Goal: Contribute content: Contribute content

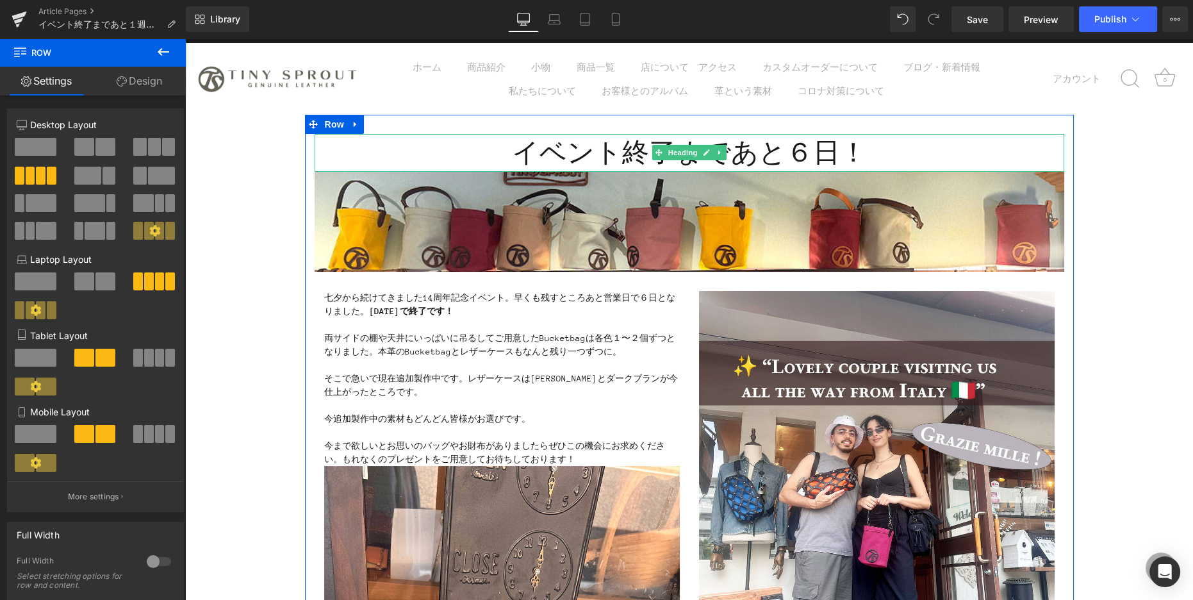
scroll to position [29, 0]
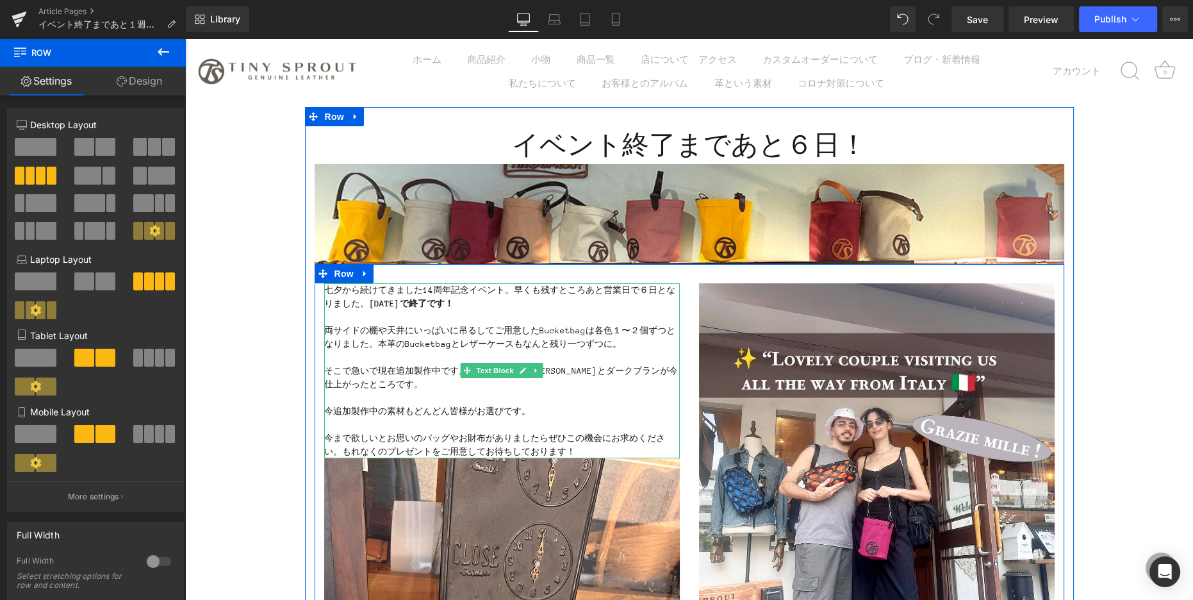
click at [523, 299] on p "七夕から続けてきました14周年記念イベント。早くも残すところあと営業日で６日となりました。 [DATE]で終了です！" at bounding box center [502, 296] width 356 height 27
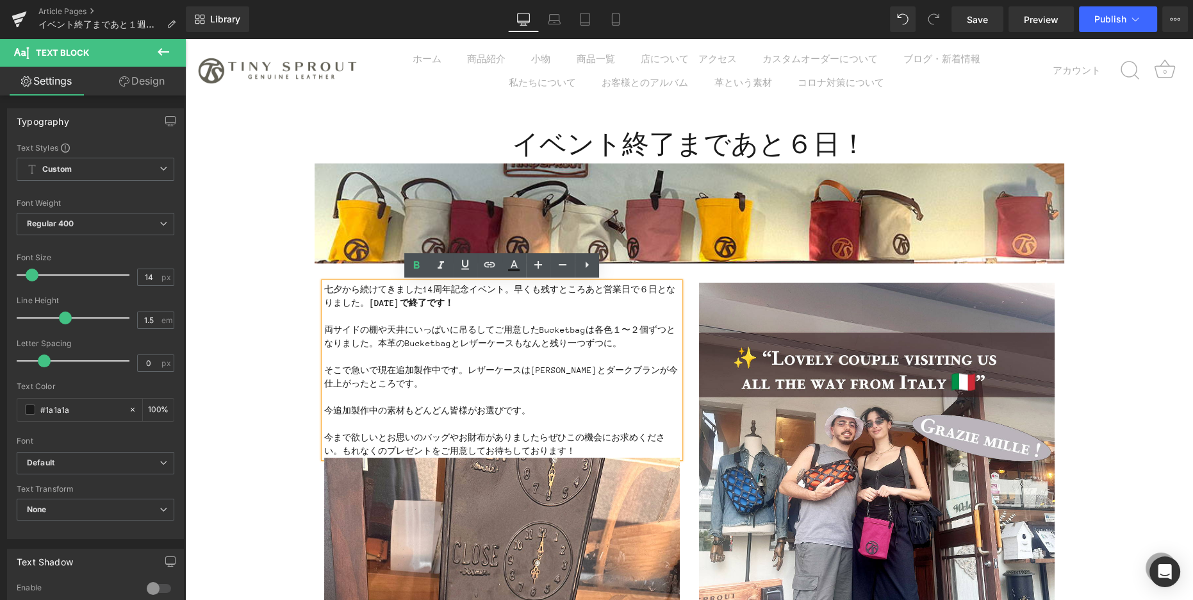
scroll to position [28, 0]
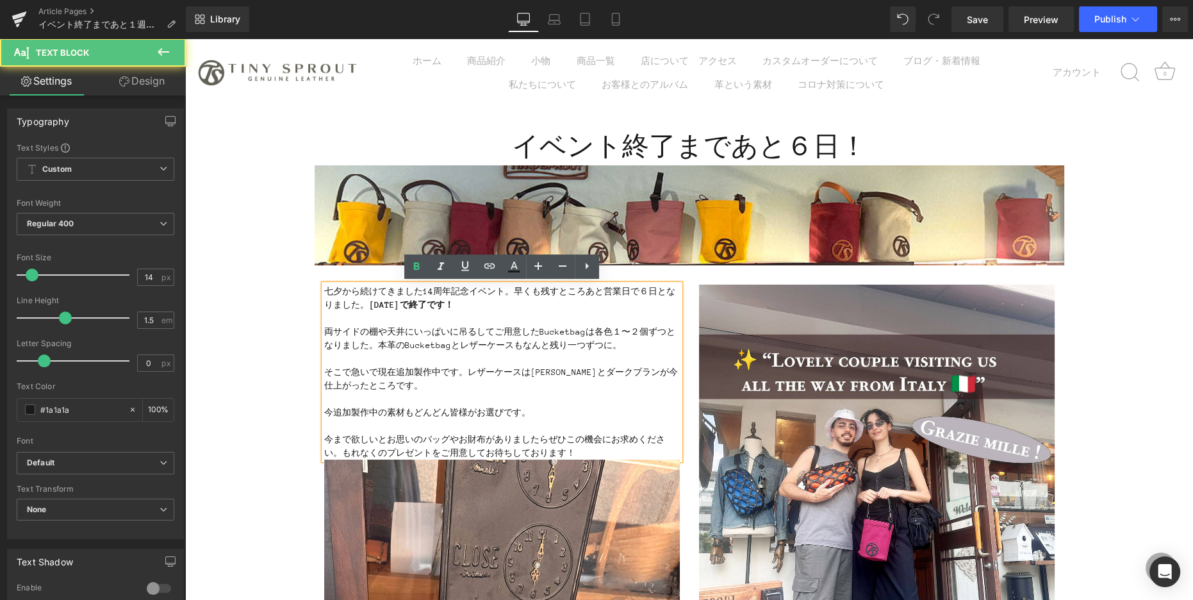
click at [372, 304] on strong "[DATE]で終了です！" at bounding box center [411, 305] width 85 height 10
click at [370, 306] on strong "[DATE]で終了です！" at bounding box center [411, 305] width 85 height 10
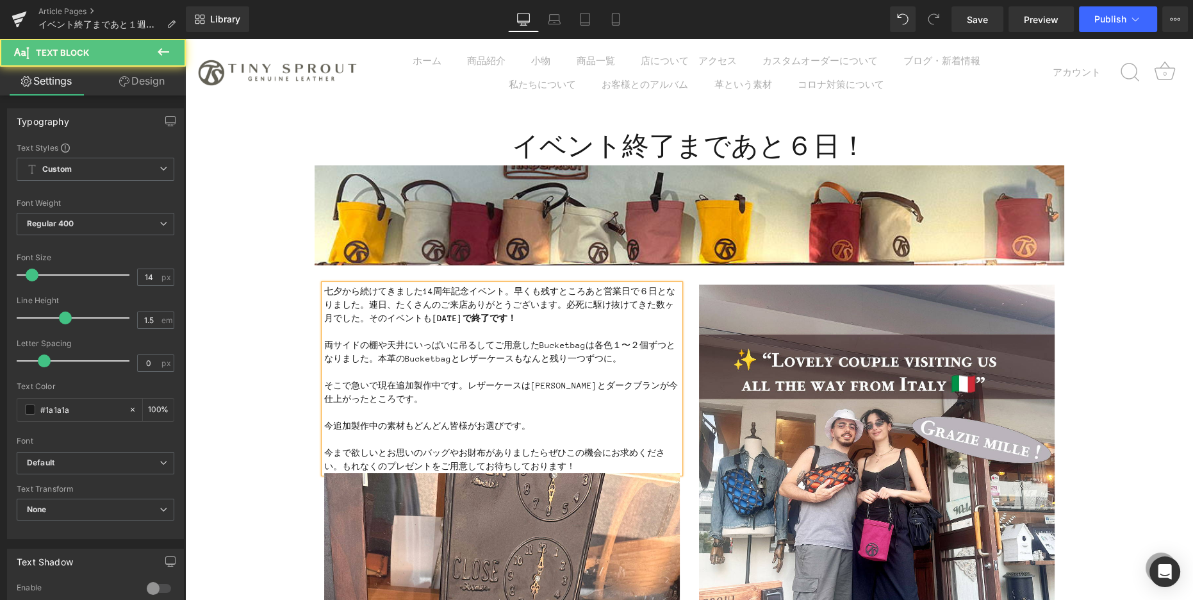
drag, startPoint x: 532, startPoint y: 317, endPoint x: 563, endPoint y: 318, distance: 30.1
click at [563, 318] on p "七夕から続けてきました14周年記念イベント。早くも残すところあと営業日で６日となりました。連日、たくさんのご来店ありがとうございます。必死に駆け抜けてきた数ヶ…" at bounding box center [502, 304] width 356 height 40
click at [498, 320] on strong "[DATE]で終了。" at bounding box center [465, 318] width 67 height 10
click at [592, 318] on p "七夕から続けてきました14周年記念イベント。早くも残すところあと営業日で６日となりました。連日、たくさんのご来店ありがとうございます。必死に駆け抜けてきた数ヶ…" at bounding box center [502, 304] width 356 height 40
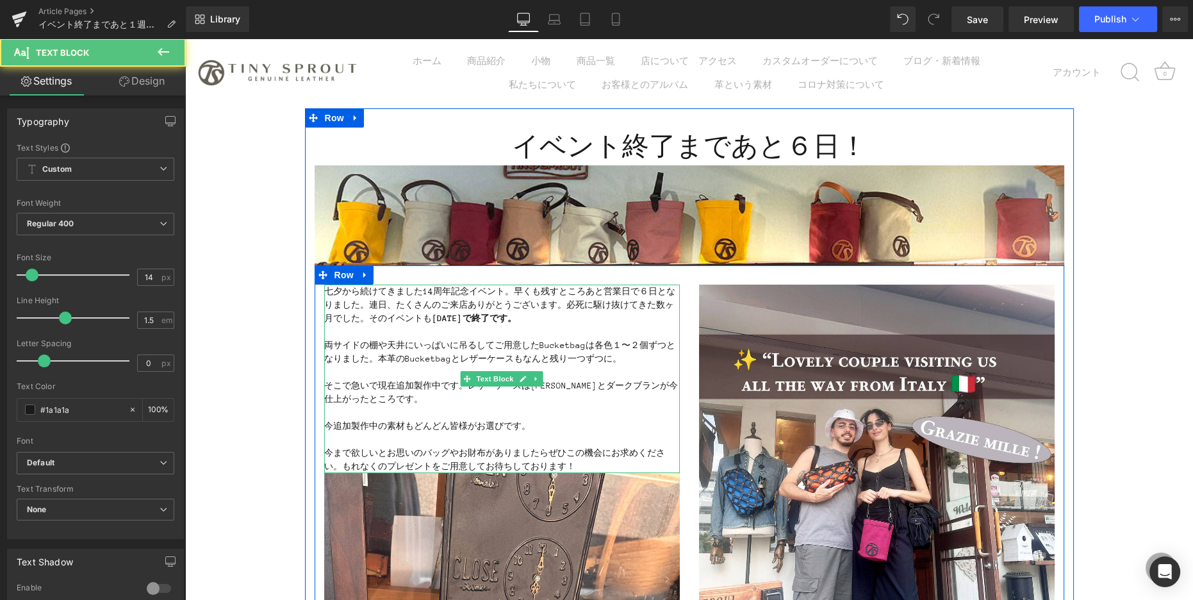
click at [589, 347] on p "両サイドの棚や天井にいっぱいに吊るしてご用意したBucketbagは各色１〜２個ずつとなりました。本革のBucketbagとレザーケースもなんと残り一つずつに。" at bounding box center [502, 351] width 356 height 27
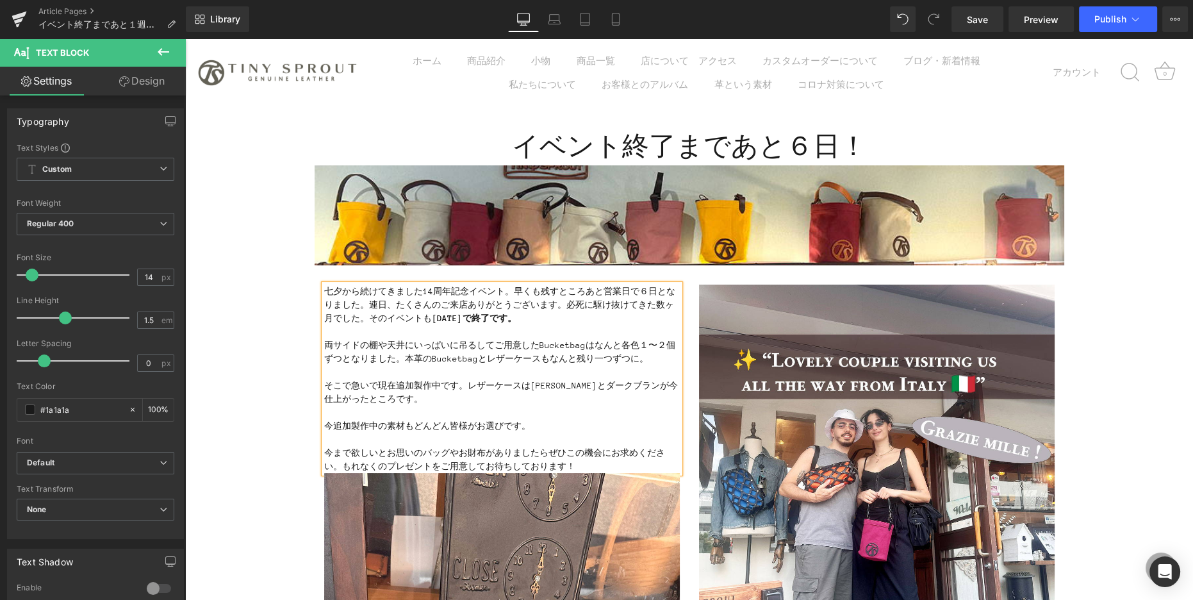
scroll to position [29, 0]
click at [622, 345] on p "両サイドの棚や天井にいっぱいに吊るしてご用意したBucketbagはなんと各色１〜２個ずつとなりました。本革のBucketbagとレザーケースもなんと残り一つ…" at bounding box center [502, 351] width 356 height 27
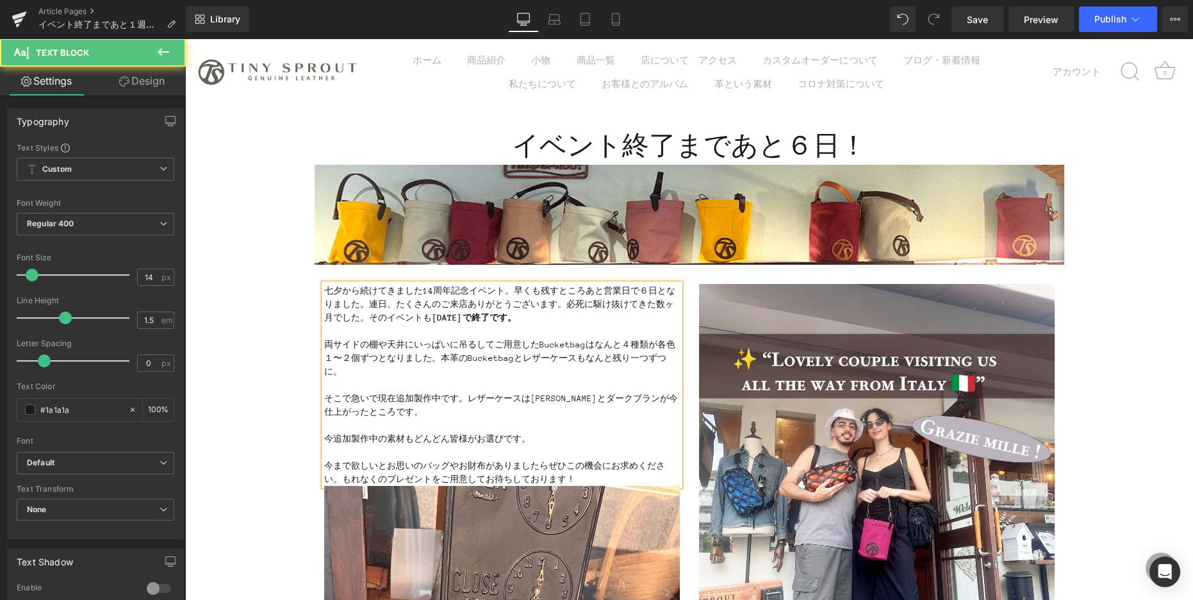
click at [593, 359] on p "両サイドの棚や天井にいっぱいに吊るしてご用意したBucketbagはなんと４種類が各色１〜２個ずつとなりました。本革のBucketbagとレザーケースもなんと…" at bounding box center [502, 358] width 356 height 40
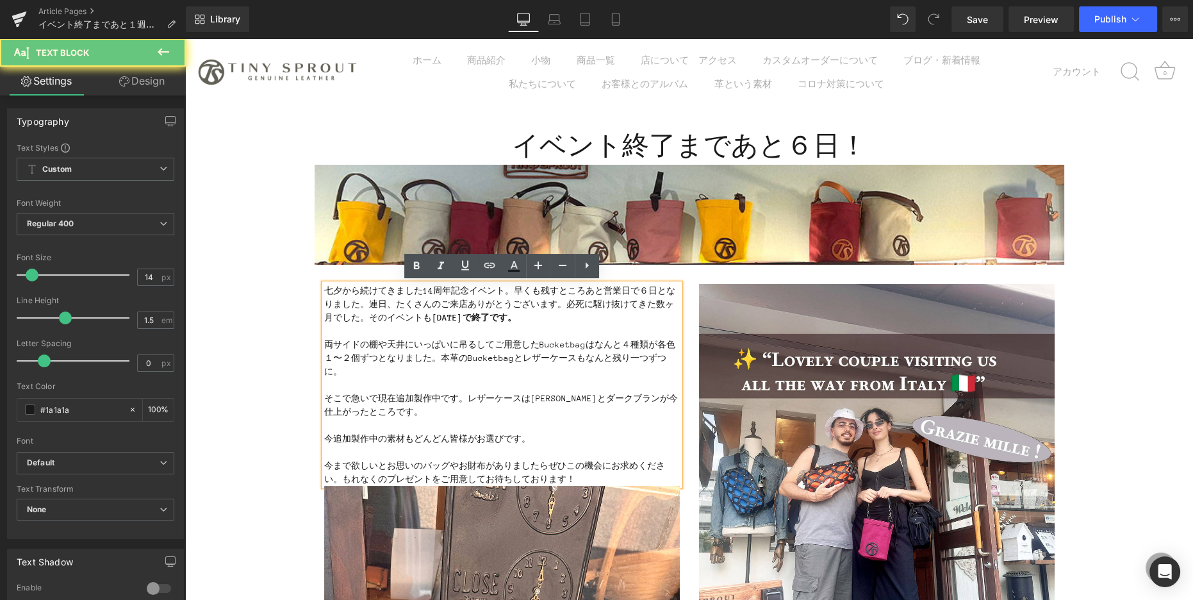
click at [612, 357] on p "両サイドの棚や天井にいっぱいに吊るしてご用意したBucketbagはなんと４種類が各色１〜２個ずつとなりました。本革のBucketbagとレザーケースもなんと…" at bounding box center [502, 358] width 356 height 40
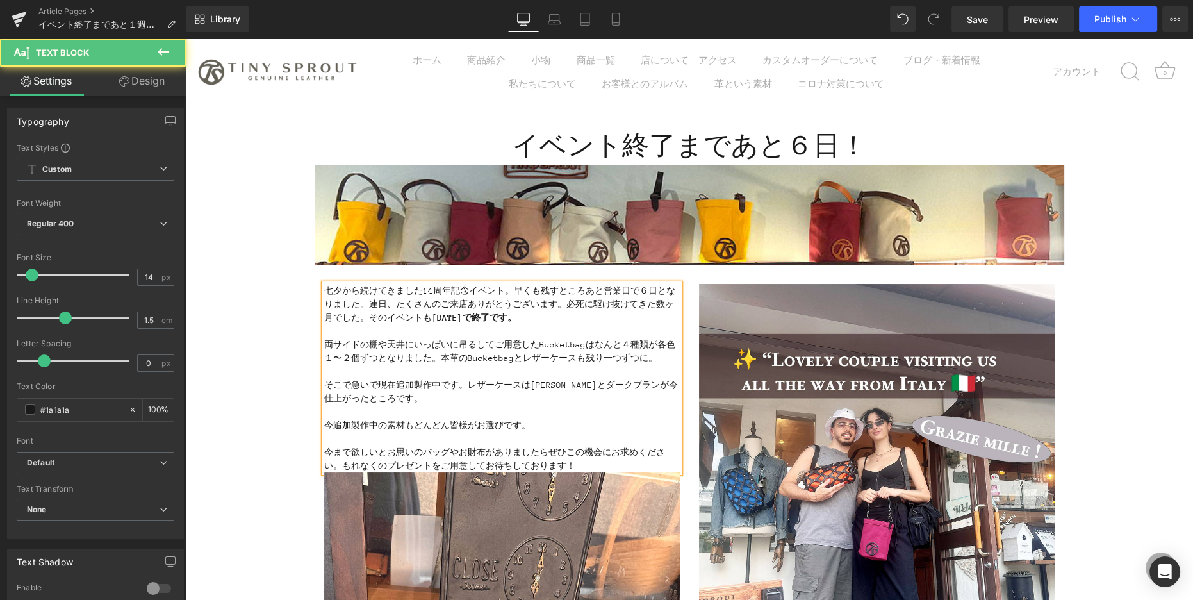
click at [660, 354] on p "両サイドの棚や天井にいっぱいに吊るしてご用意したBucketbagはなんと４種類が各色１〜２個ずつとなりました。本革のBucketbagとレザーケースも残り一…" at bounding box center [502, 351] width 356 height 27
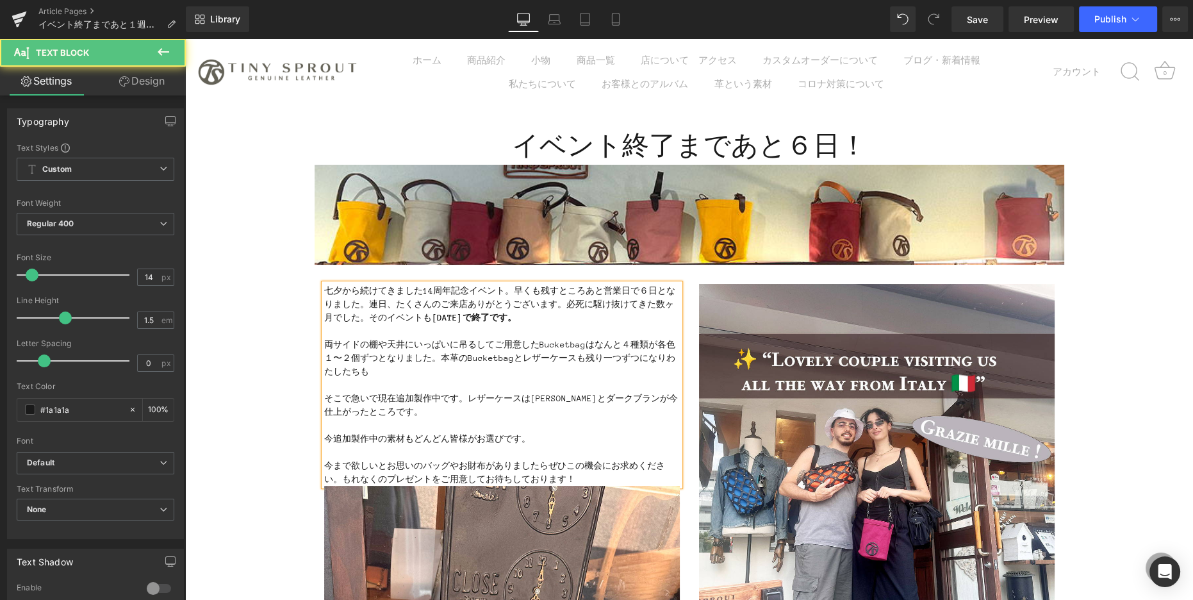
click at [662, 356] on p "両サイドの棚や天井にいっぱいに吊るしてご用意したBucketbagはなんと４種類が各色１〜２個ずつとなりました。本革のBucketbagとレザーケースも残り一…" at bounding box center [502, 358] width 356 height 40
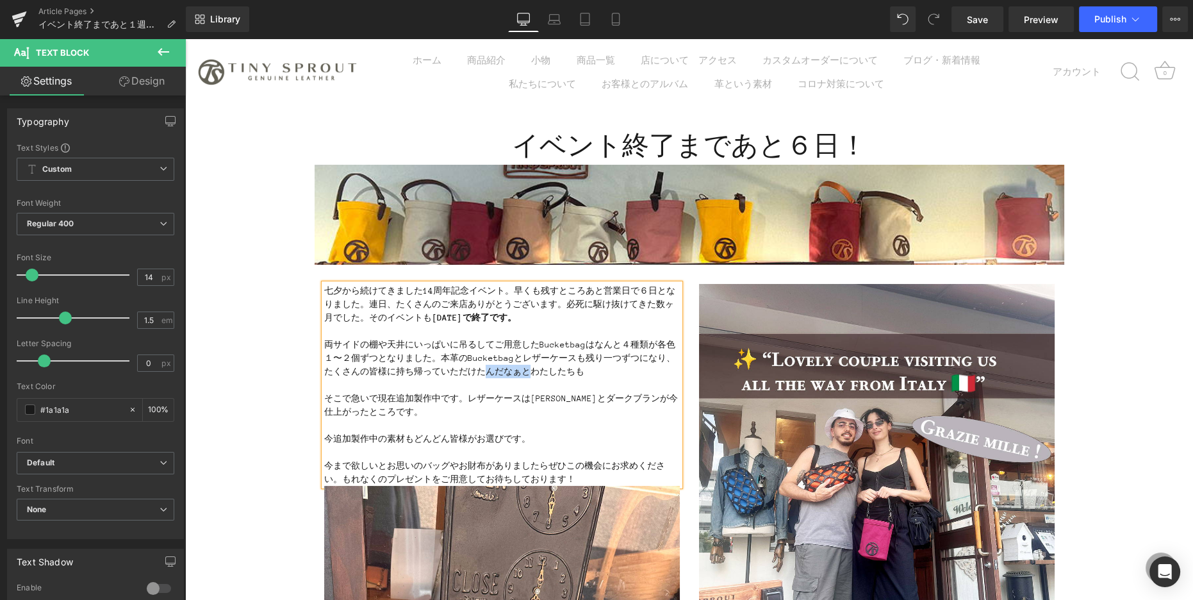
drag, startPoint x: 483, startPoint y: 371, endPoint x: 527, endPoint y: 372, distance: 43.6
click at [527, 372] on p "両サイドの棚や天井にいっぱいに吊るしてご用意したBucketbagはなんと４種類が各色１〜２個ずつとなりました。本革のBucketbagとレザーケースも残り一…" at bounding box center [502, 358] width 356 height 40
drag, startPoint x: 506, startPoint y: 373, endPoint x: 565, endPoint y: 376, distance: 59.7
click at [565, 376] on p "両サイドの棚や天井にいっぱいに吊るしてご用意したBucketbagはなんと４種類が各色１〜２個ずつとなりました。本革のBucketbagとレザーケースも残り一…" at bounding box center [502, 358] width 356 height 40
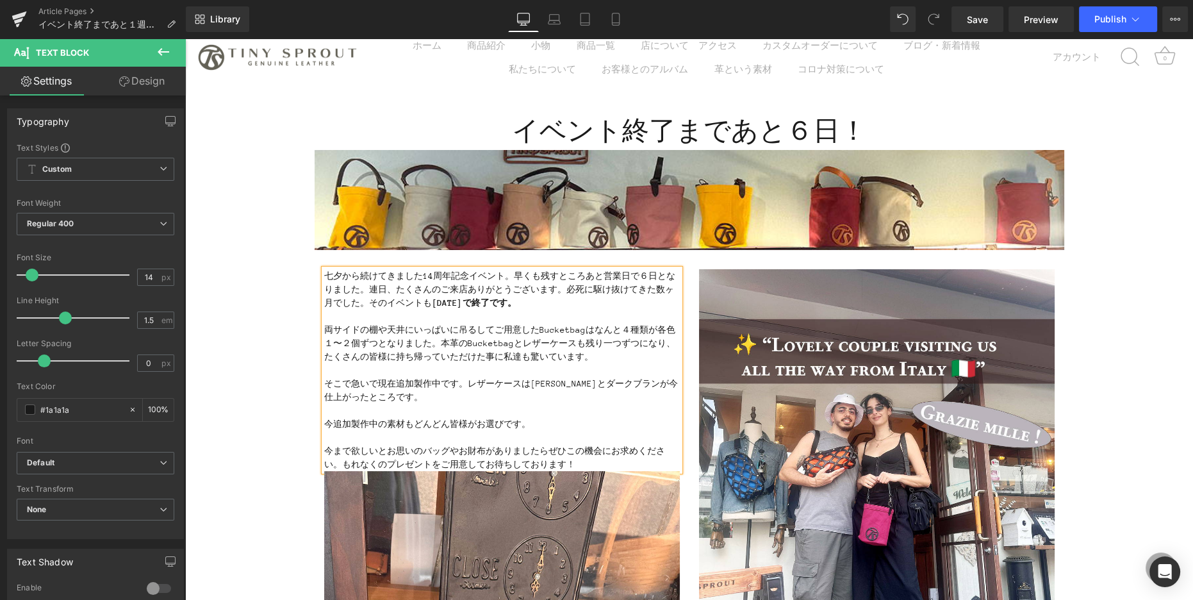
scroll to position [47, 0]
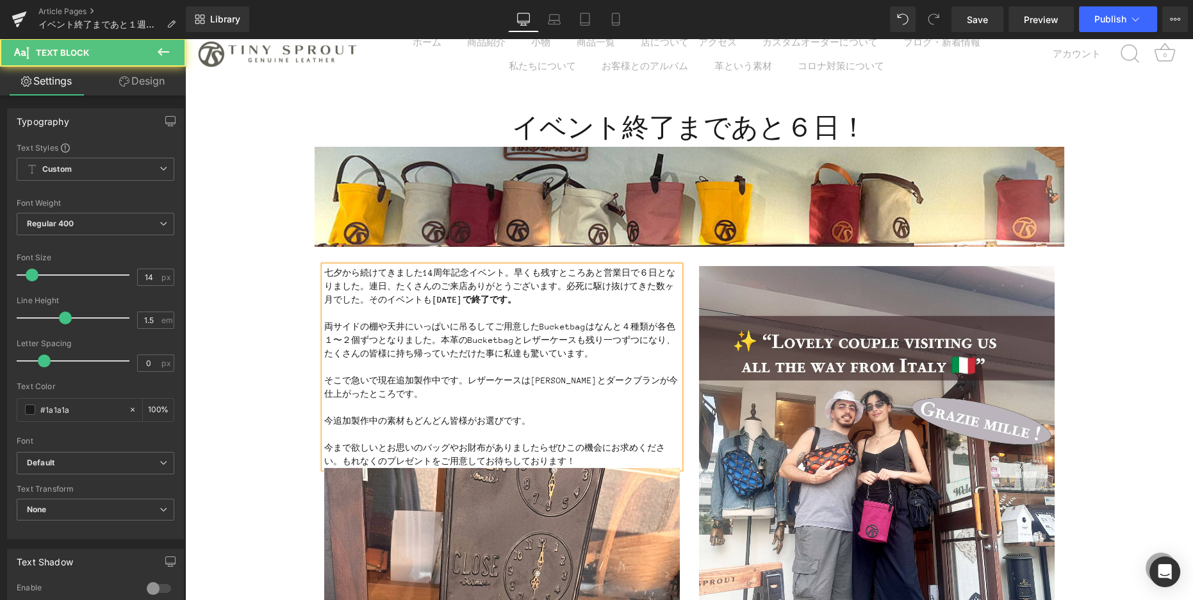
click at [449, 416] on span "今追加製作中の素材もどんどん皆様がお選びです。" at bounding box center [427, 421] width 206 height 10
click at [513, 418] on span "今追加製作中の素材もどんどんご来店の皆様がお選びです。" at bounding box center [445, 421] width 242 height 10
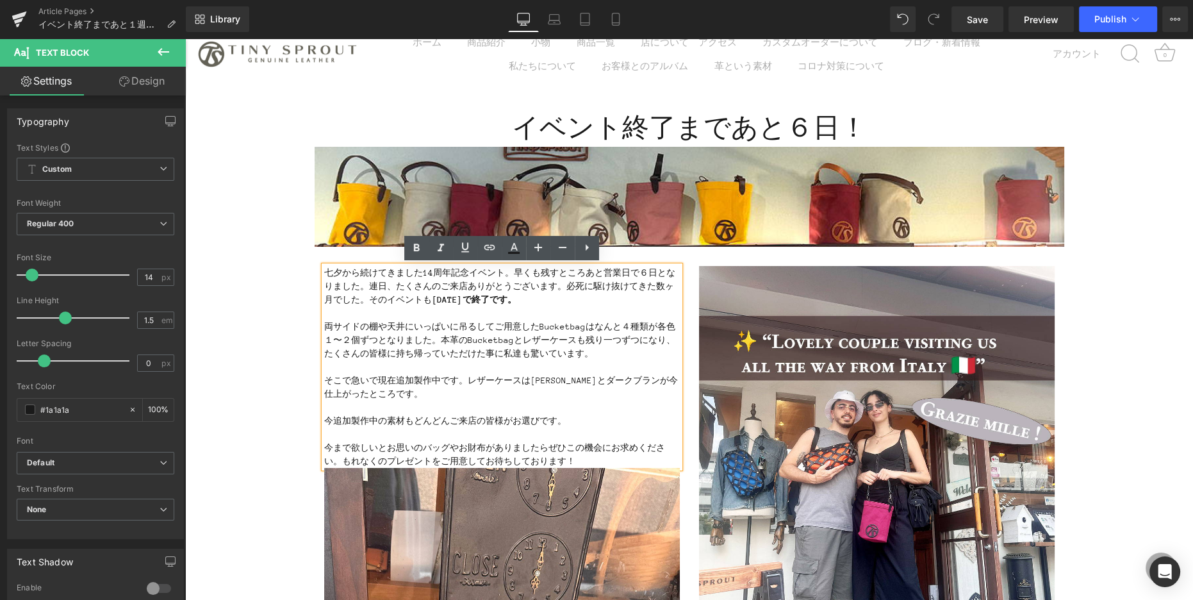
click at [575, 420] on p "今追加製作中の素材もどんどんご来店の皆様がお選びです。" at bounding box center [502, 420] width 356 height 13
click at [358, 422] on span "今追加製作中の素材もどんどんご来店の皆様がお選びです。" at bounding box center [445, 421] width 242 height 10
click at [367, 419] on span "今追加製作中の素材もどんどんご来店の皆様がお選びです。" at bounding box center [445, 421] width 242 height 10
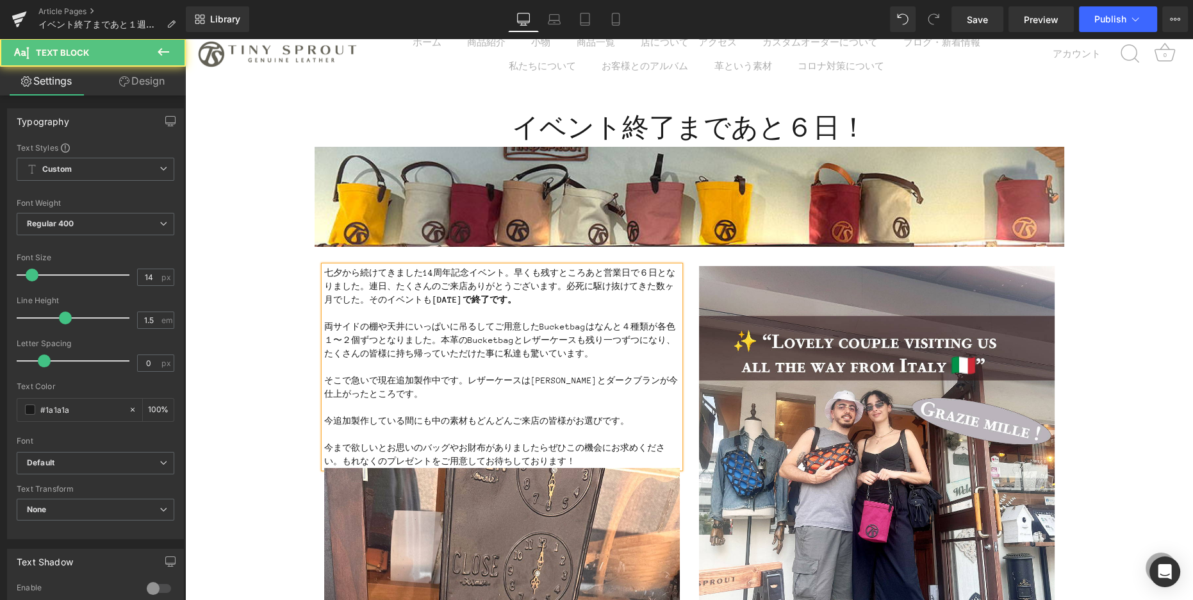
click at [464, 421] on span "今追加製作している間にも中の素材もどんどんご来店の皆様がお選びです。" at bounding box center [476, 421] width 305 height 10
click at [477, 421] on span "今追加製作している間にも中の素材もどんどんご来店の皆様がお選びです。" at bounding box center [476, 421] width 305 height 10
click at [591, 420] on p "今追加製作している間にもどんどんご来店の皆様がお選びです。" at bounding box center [502, 420] width 356 height 13
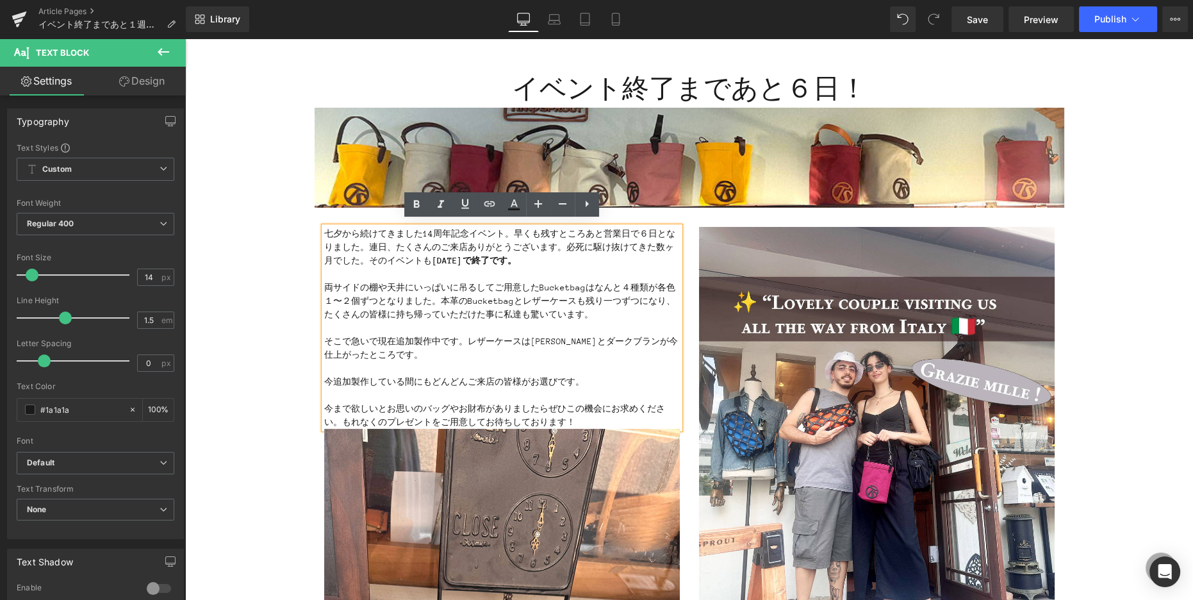
scroll to position [83, 0]
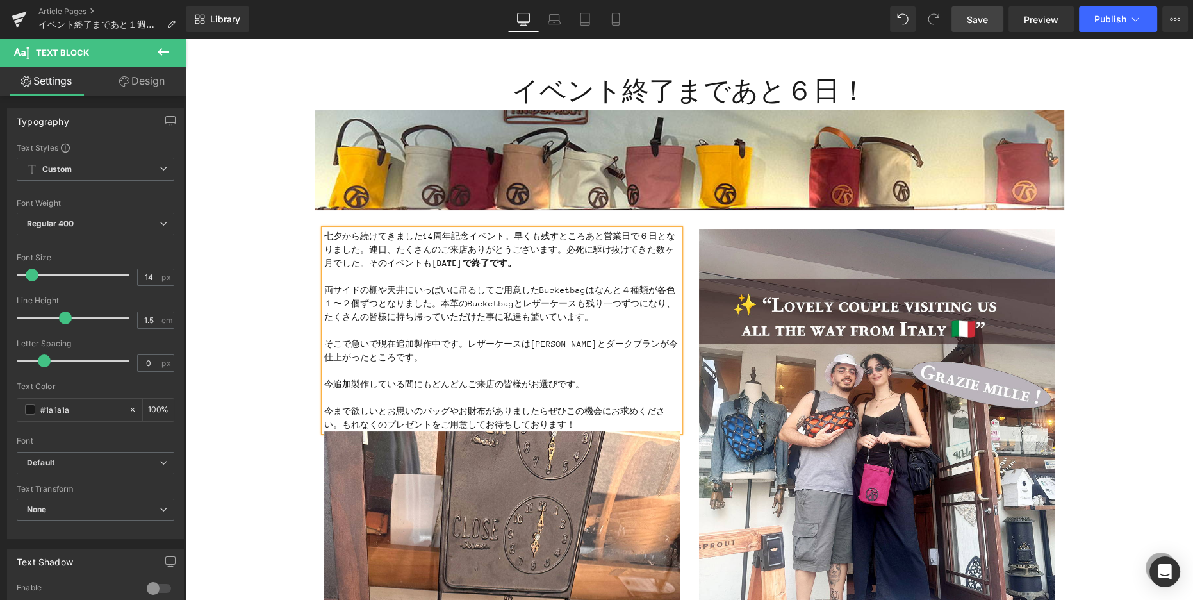
click at [969, 22] on span "Save" at bounding box center [977, 19] width 21 height 13
click at [1108, 22] on span "Publish" at bounding box center [1110, 19] width 32 height 10
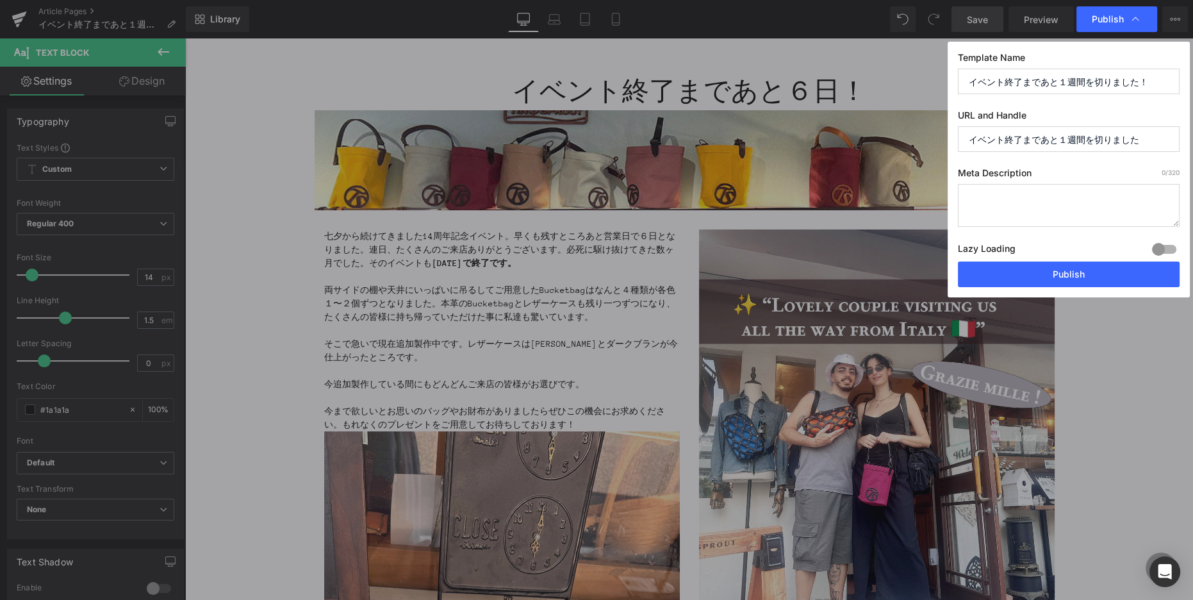
drag, startPoint x: 1059, startPoint y: 82, endPoint x: 1137, endPoint y: 82, distance: 77.5
click at [1137, 82] on input "イベント終了まであと１週間を切りました！" at bounding box center [1069, 82] width 222 height 26
type input "イベント終了まであと６日！"
drag, startPoint x: 1066, startPoint y: 141, endPoint x: 1153, endPoint y: 140, distance: 86.5
click at [1153, 140] on input "イベント終了まであと１週間を切りました" at bounding box center [1069, 139] width 222 height 26
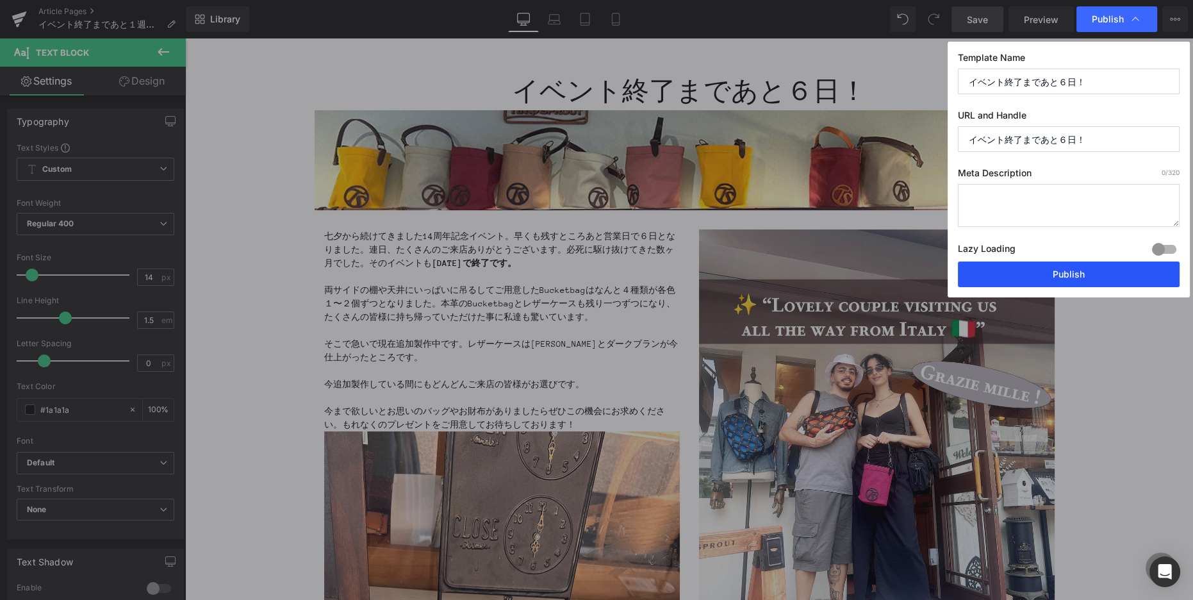
type input "イベント終了まであと６日！"
click at [1054, 274] on button "Publish" at bounding box center [1069, 274] width 222 height 26
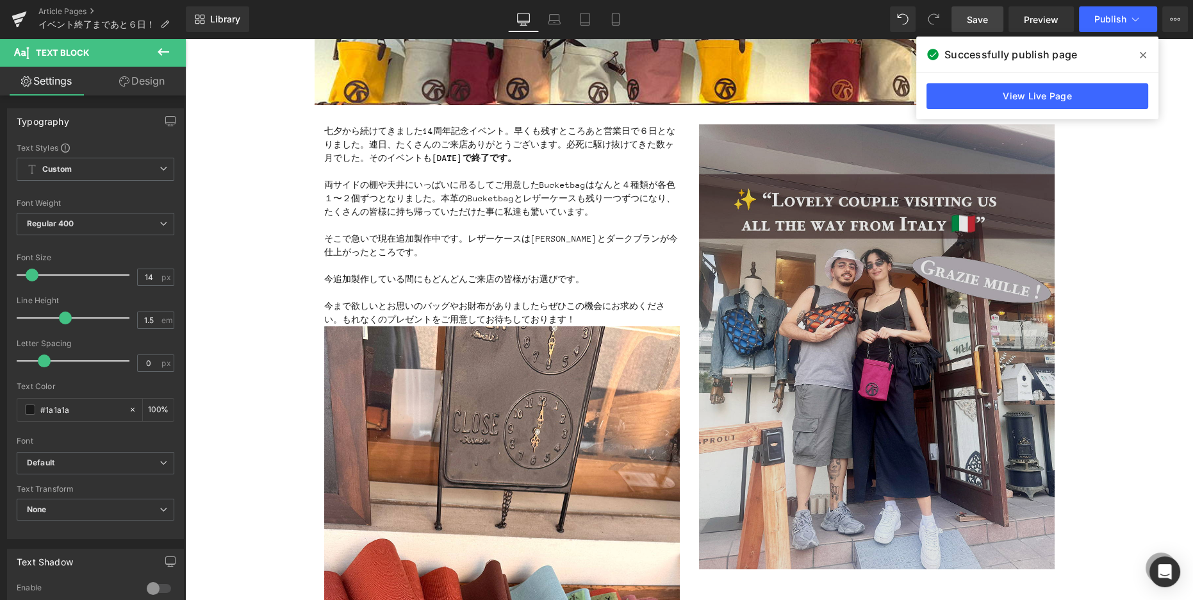
scroll to position [181, 0]
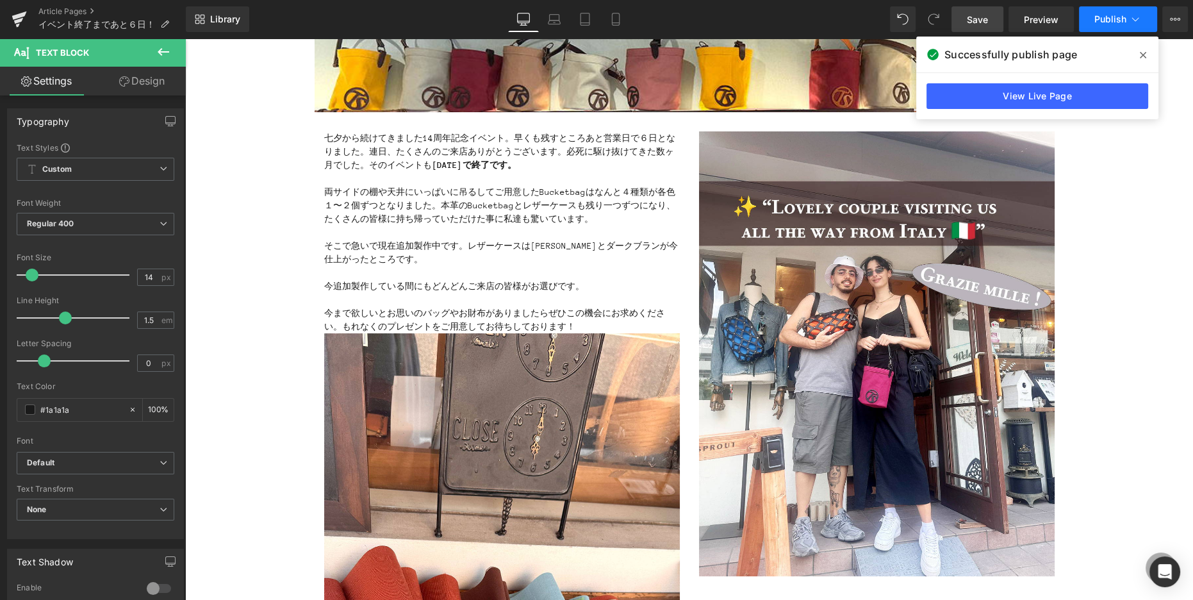
click at [1101, 18] on span "Publish" at bounding box center [1110, 19] width 32 height 10
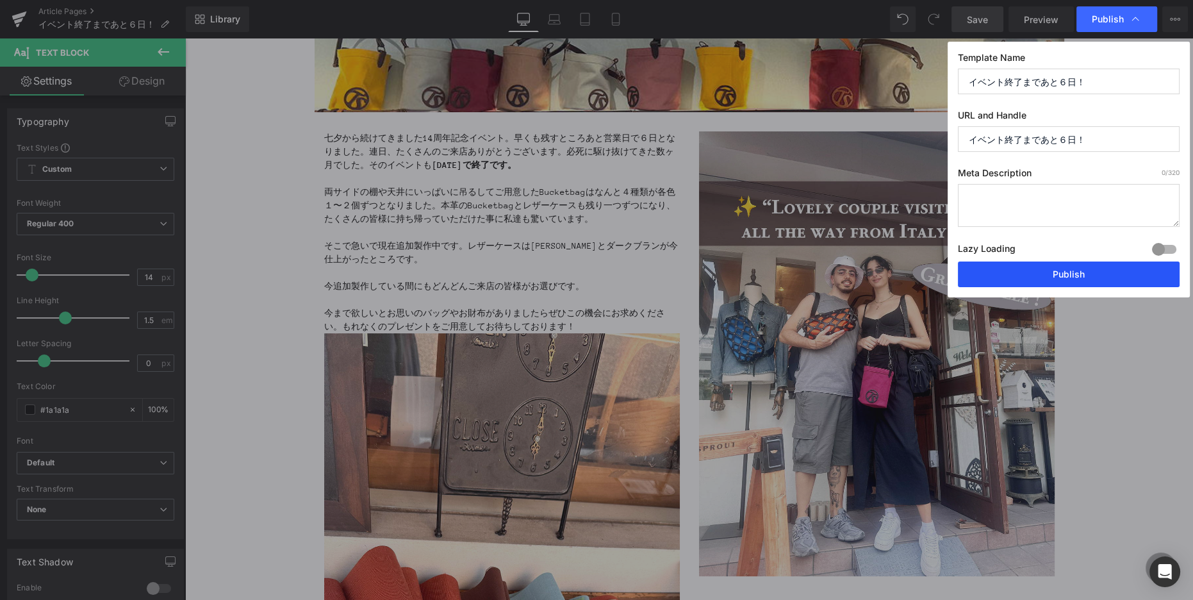
click at [1071, 276] on button "Publish" at bounding box center [1069, 274] width 222 height 26
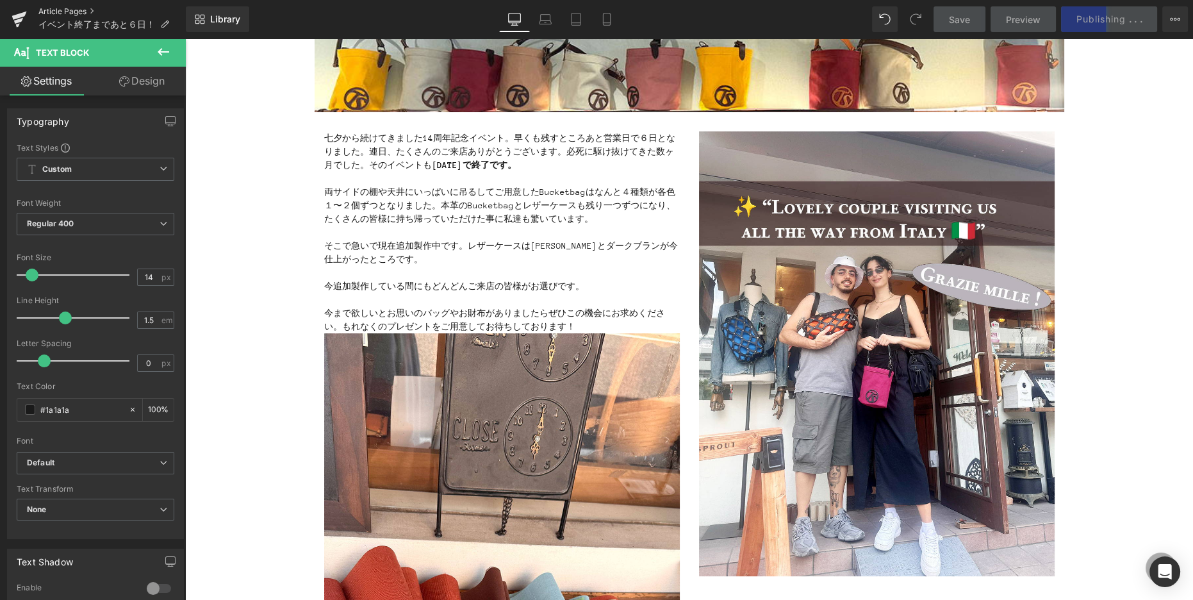
click at [54, 9] on link "Article Pages" at bounding box center [111, 11] width 147 height 10
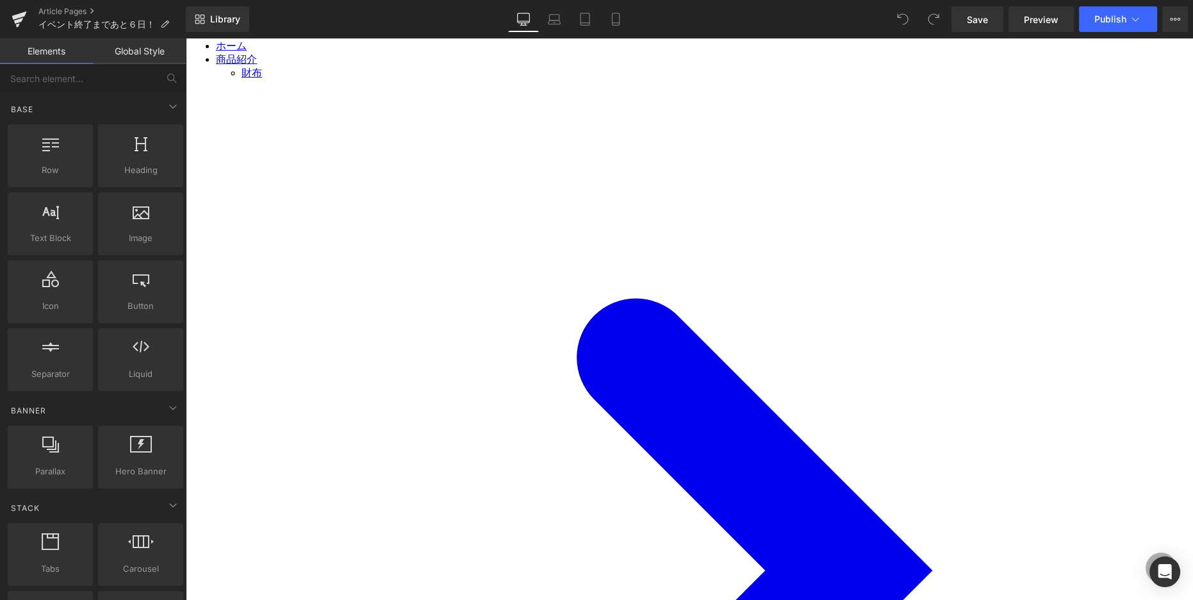
scroll to position [210, 0]
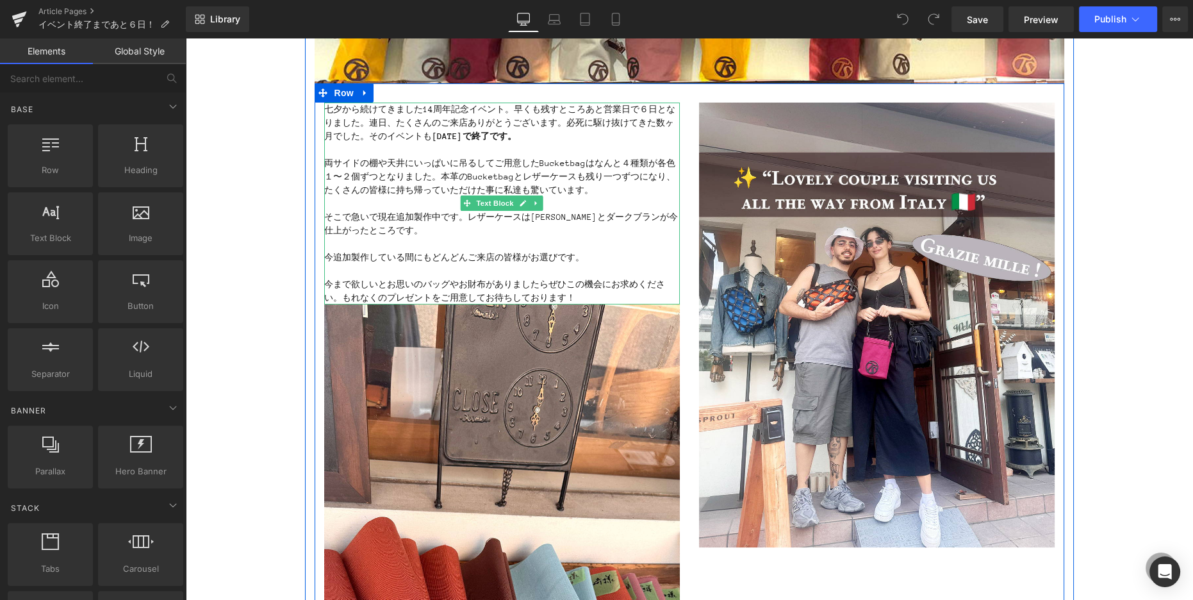
drag, startPoint x: 380, startPoint y: 261, endPoint x: 449, endPoint y: 261, distance: 69.2
click at [381, 261] on span "今追加製作している間にもどんどんご来店の皆様がお選びです。" at bounding box center [454, 257] width 260 height 10
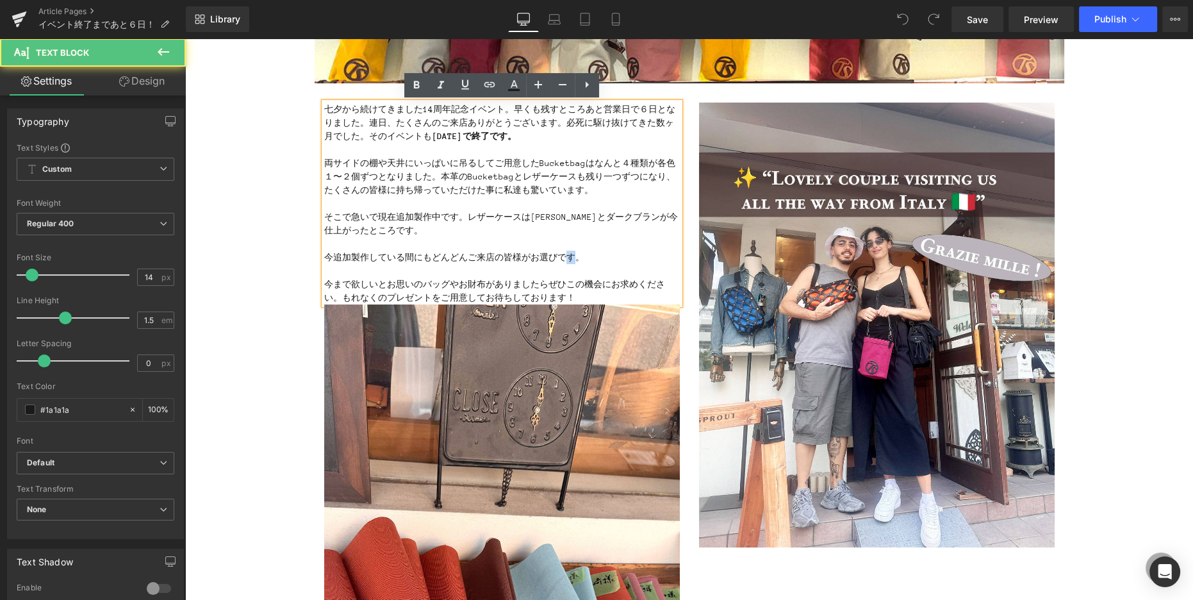
drag, startPoint x: 564, startPoint y: 256, endPoint x: 574, endPoint y: 255, distance: 10.3
click at [574, 255] on span "今追加製作している間にもどんどんご来店の皆様がお選びです。" at bounding box center [454, 257] width 260 height 10
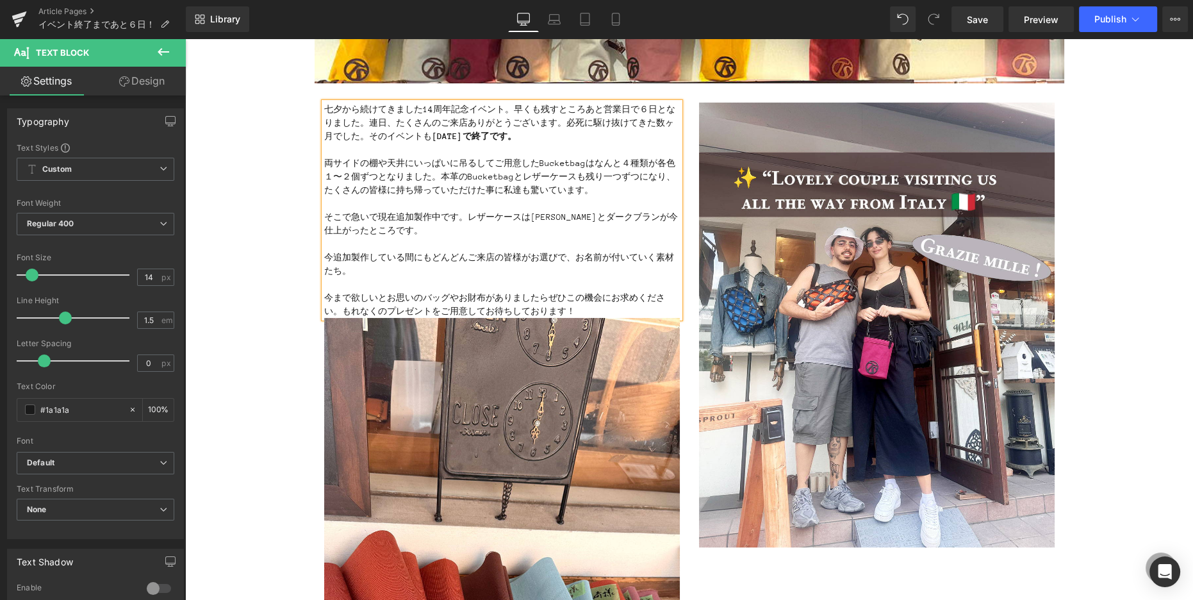
scroll to position [213, 0]
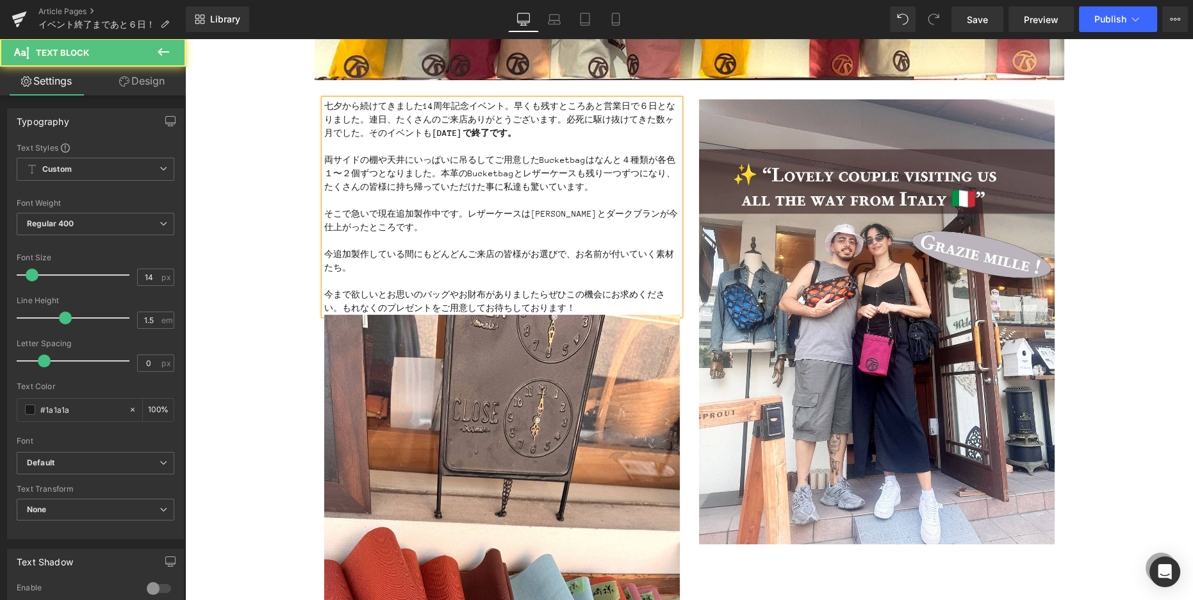
click at [564, 118] on p "七夕から続けてきました14周年記念イベント。早くも残すところあと営業日で６日となりました。連日、たくさんのご来店ありがとうございます。必死に駆け抜けてきた数ヶ…" at bounding box center [502, 119] width 356 height 40
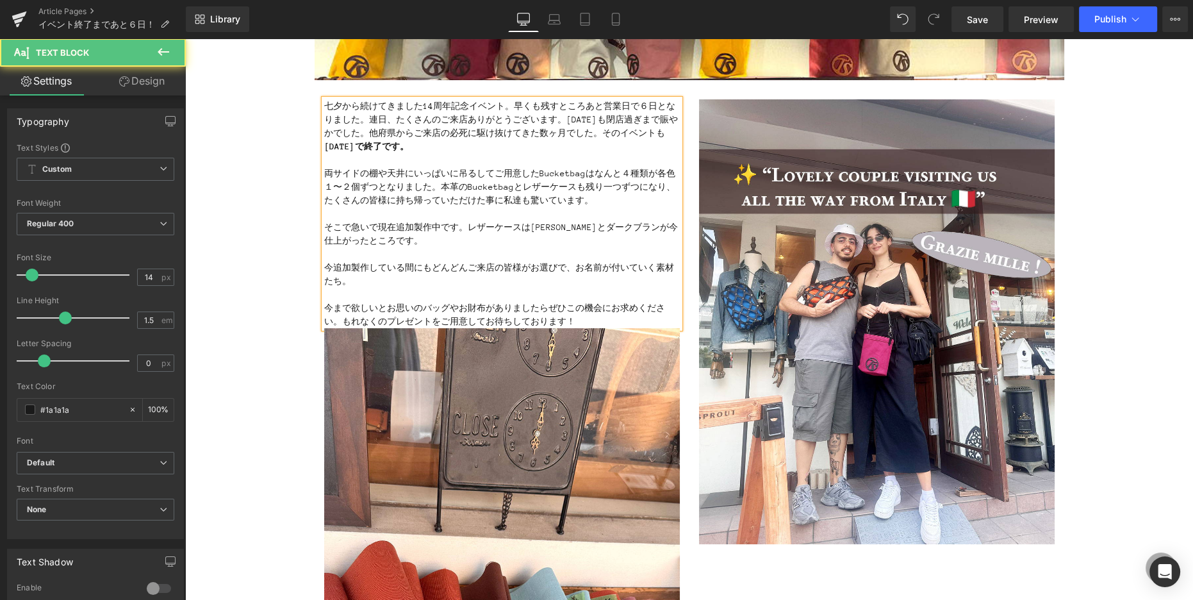
click at [363, 133] on p "七夕から続けてきました14周年記念イベント。早くも残すところあと営業日で６日となりました。連日、たくさんのご来店ありがとうございます。昨日も閉店過ぎまで賑やか…" at bounding box center [502, 126] width 356 height 54
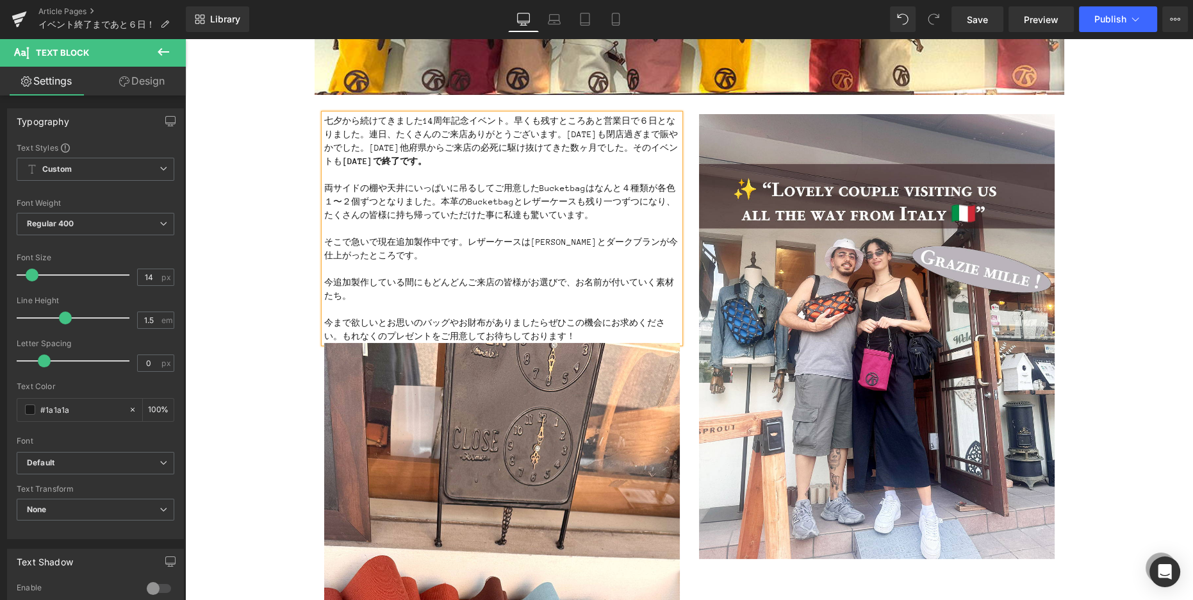
click at [459, 148] on p "七夕から続けてきました14周年記念イベント。早くも残すところあと営業日で６日となりました。連日、たくさんのご来店ありがとうございます。昨日も閉店過ぎまで賑やか…" at bounding box center [502, 141] width 356 height 54
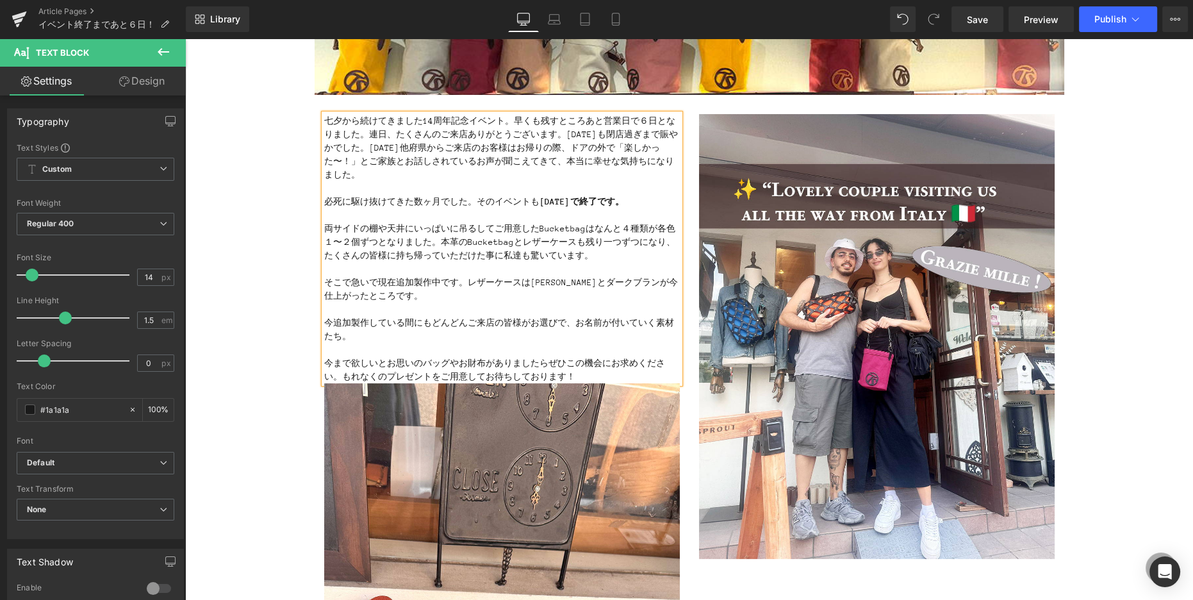
click at [474, 195] on p "必死に駆け抜けてきた数ヶ月でした。そのイベントも 2025年9月7日（日）で終了です。" at bounding box center [502, 201] width 356 height 13
click at [357, 148] on p "七夕から続けてきました14周年記念イベント。早くも残すところあと営業日で６日となりました。連日、たくさんのご来店ありがとうございます。昨日も閉店過ぎまで賑やか…" at bounding box center [502, 147] width 356 height 67
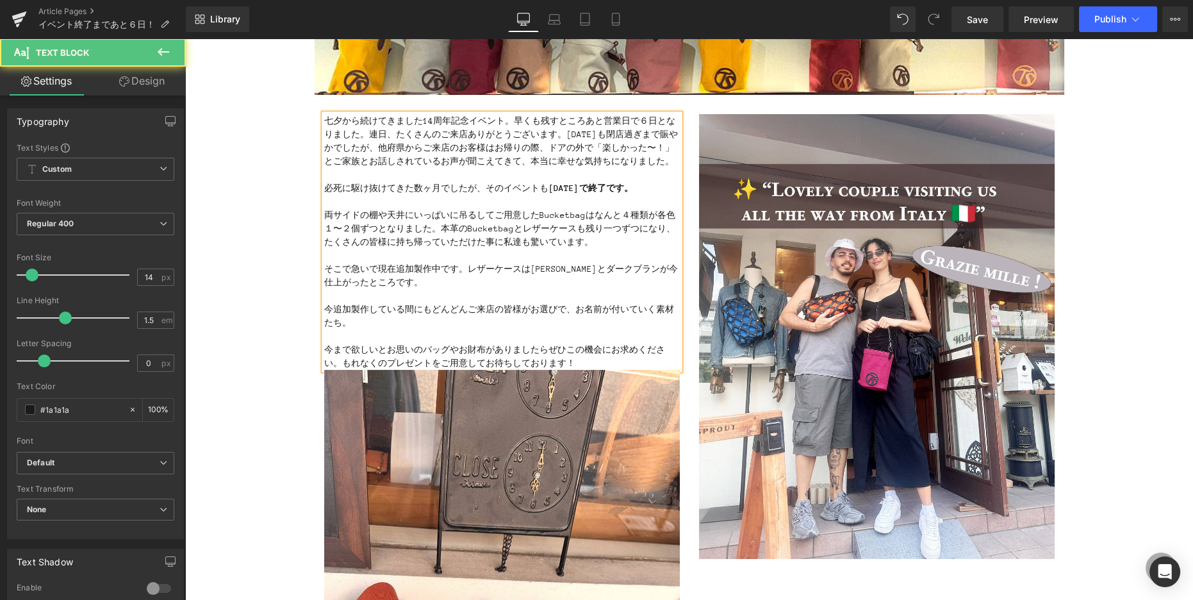
click at [485, 149] on p "七夕から続けてきました14周年記念イベント。早くも残すところあと営業日で６日となりました。連日、たくさんのご来店ありがとうございます。昨日も閉店過ぎまで賑やか…" at bounding box center [502, 141] width 356 height 54
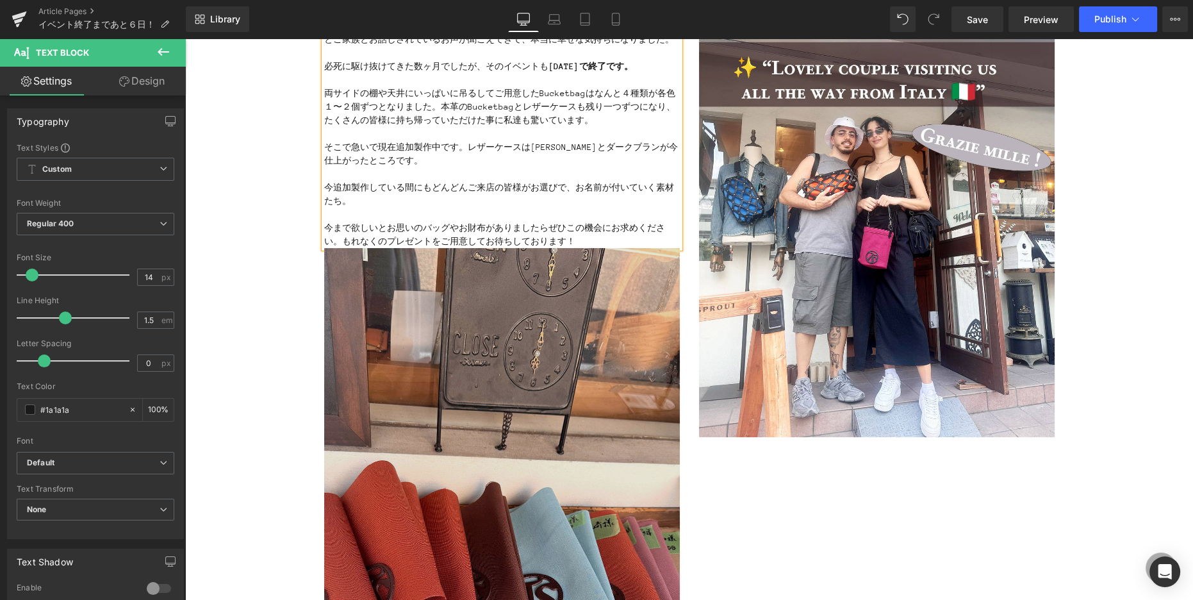
scroll to position [322, 0]
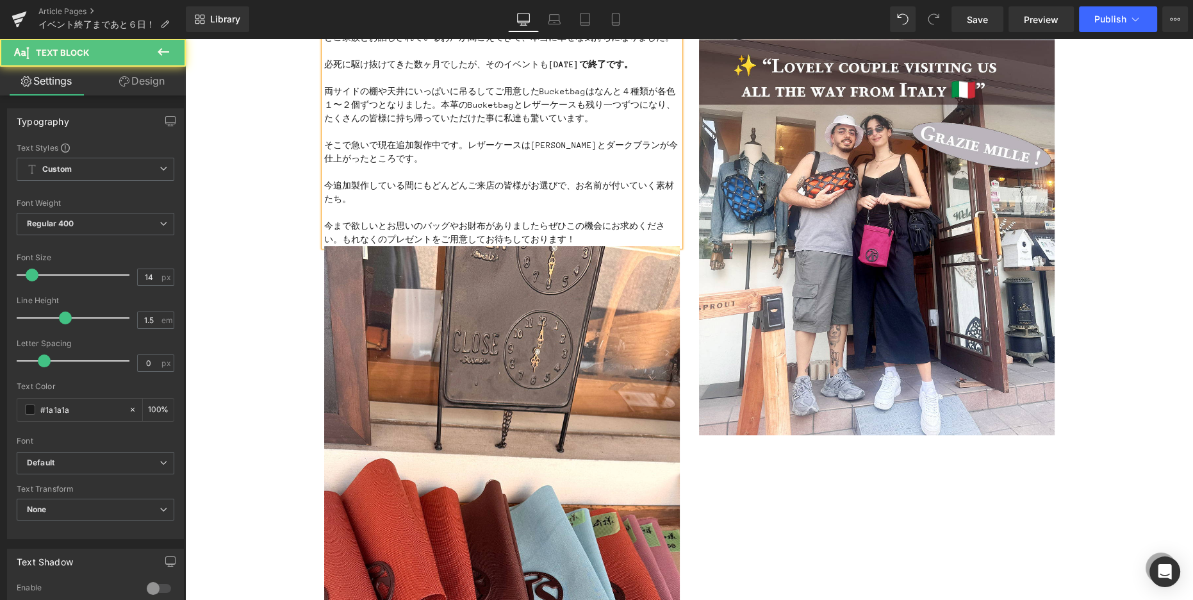
click at [331, 238] on p "今まで欲しいとお思いのバッグやお財布がありましたらぜひこの機会にお求めください。もれなくのプレゼントをご用意してお待ちしております！" at bounding box center [502, 232] width 356 height 27
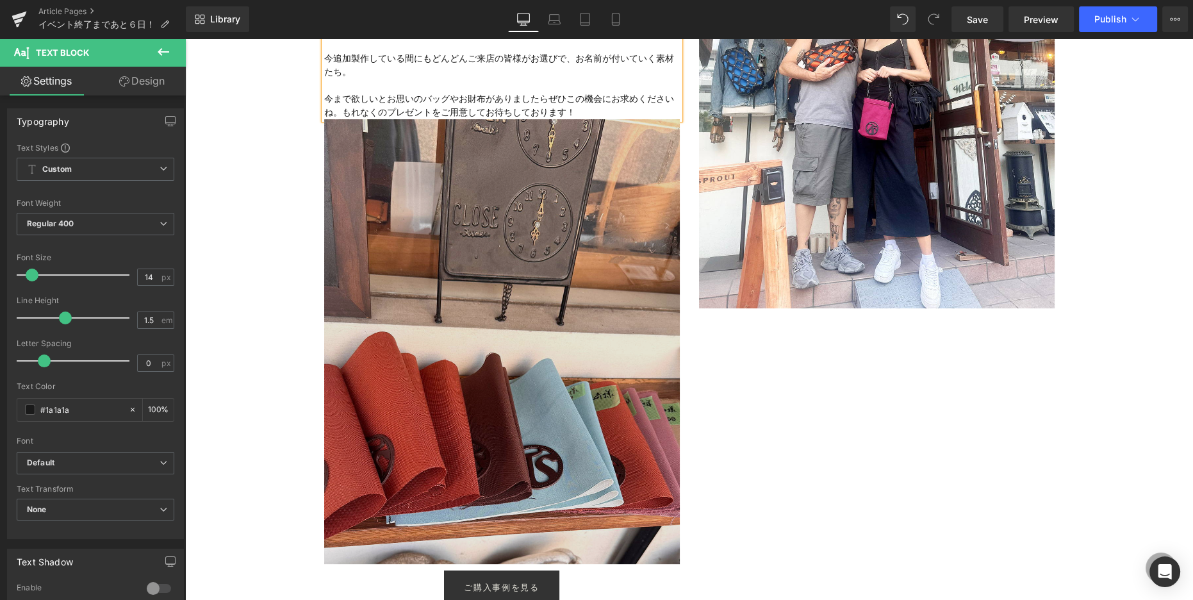
scroll to position [0, 0]
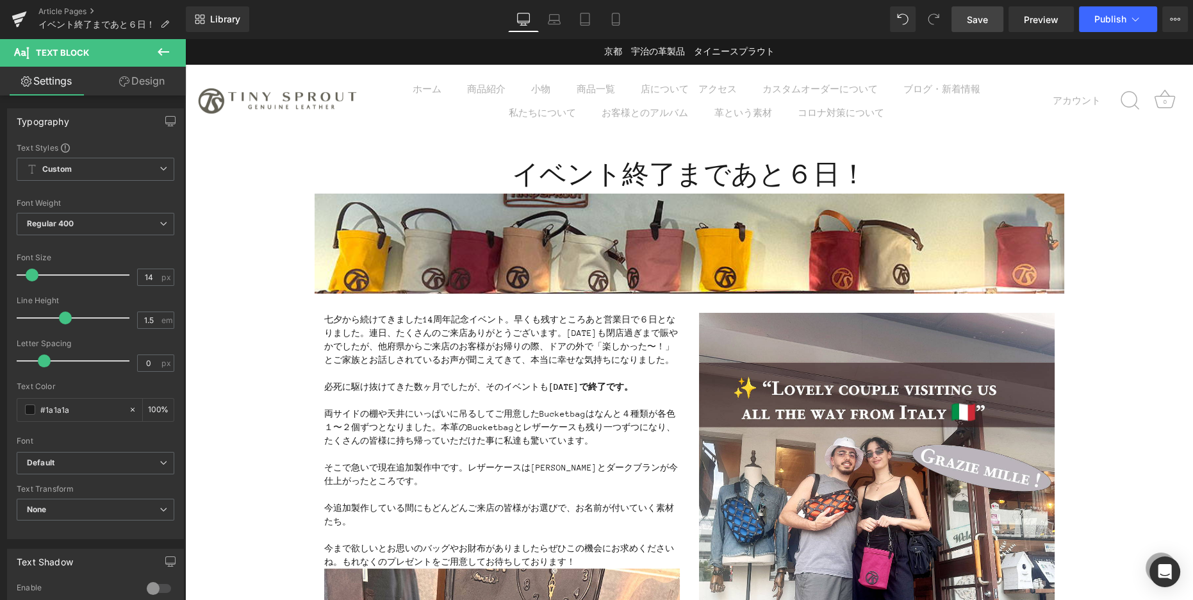
click at [975, 21] on span "Save" at bounding box center [977, 19] width 21 height 13
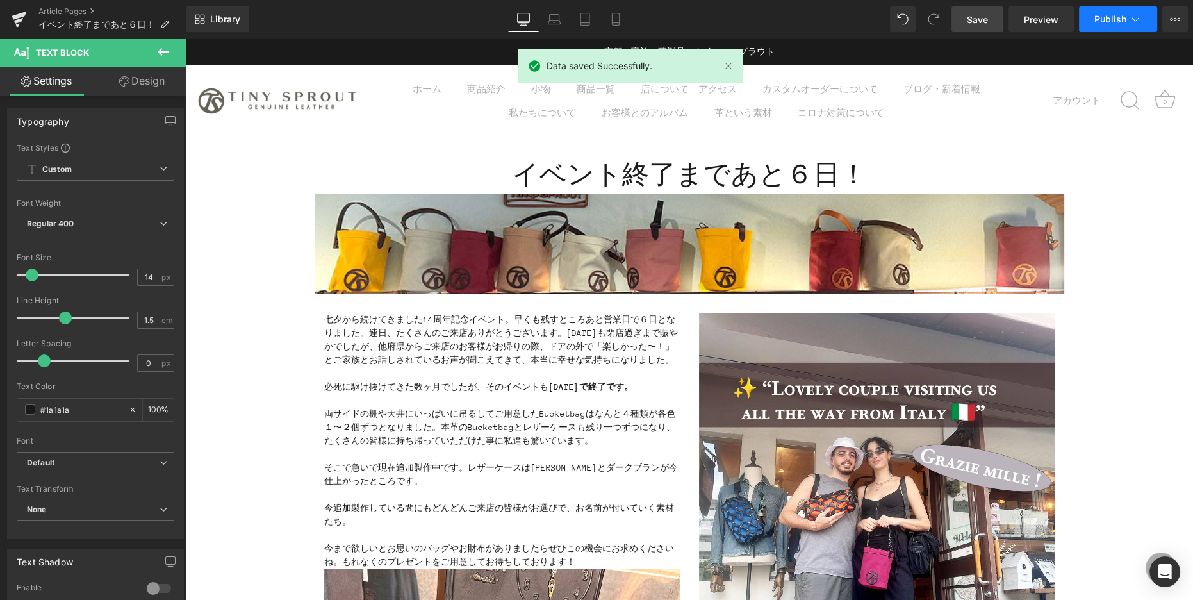
click at [1109, 19] on span "Publish" at bounding box center [1110, 19] width 32 height 10
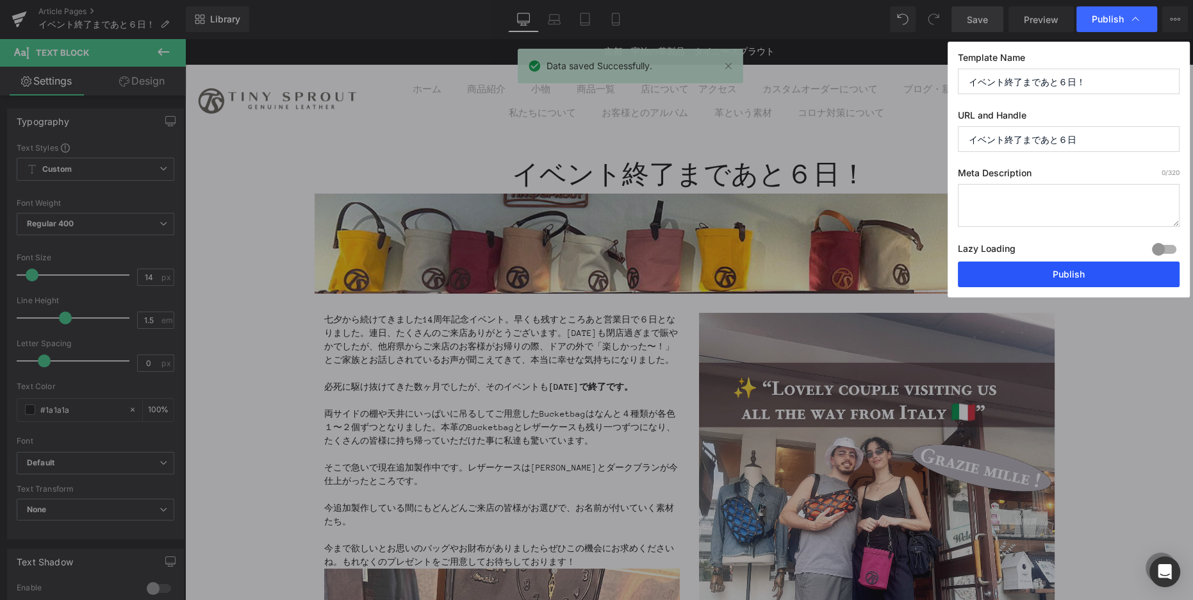
click at [1063, 270] on button "Publish" at bounding box center [1069, 274] width 222 height 26
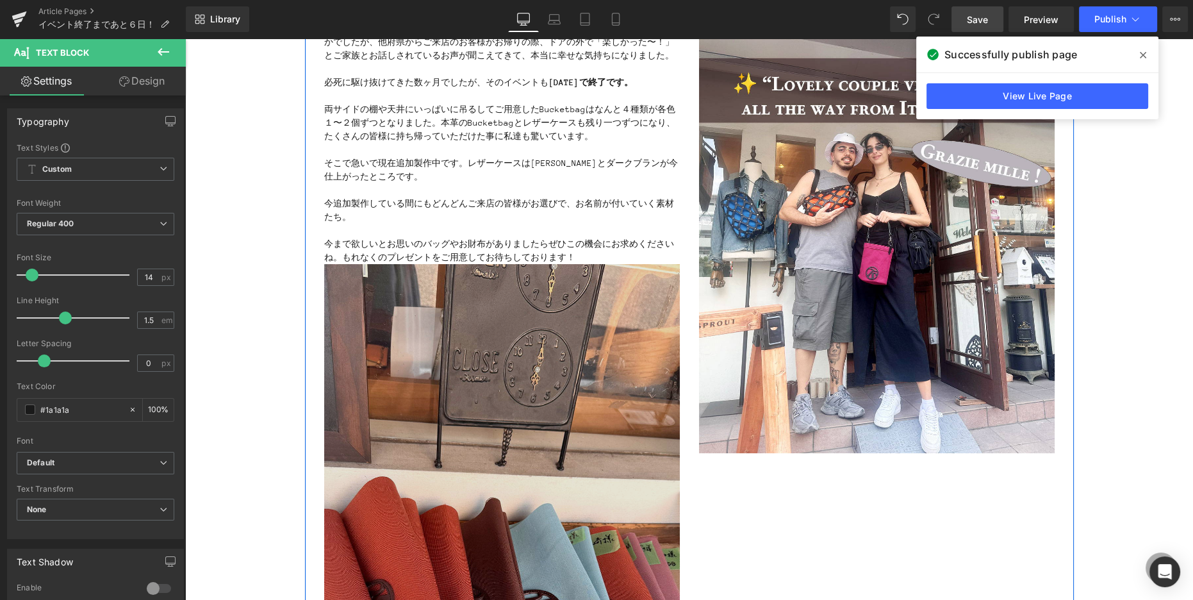
scroll to position [172, 0]
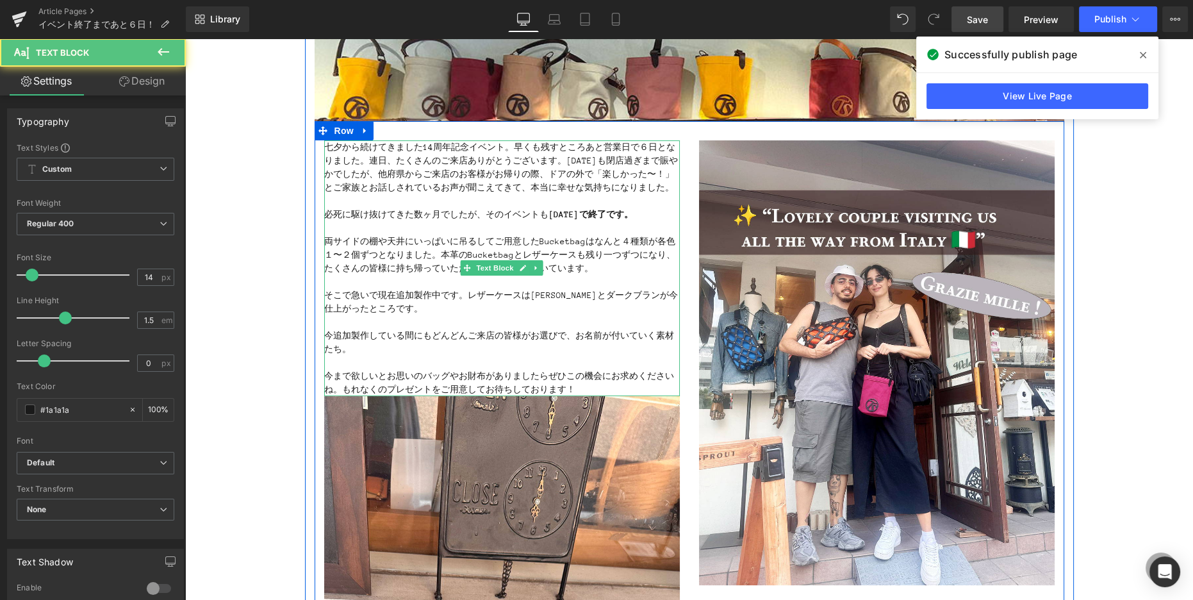
click at [568, 164] on p "七夕から続けてきました14周年記念イベント。早くも残すところあと営業日で６日となりました。連日、たくさんのご来店ありがとうございます。昨日も閉店過ぎまで賑やか…" at bounding box center [502, 167] width 356 height 54
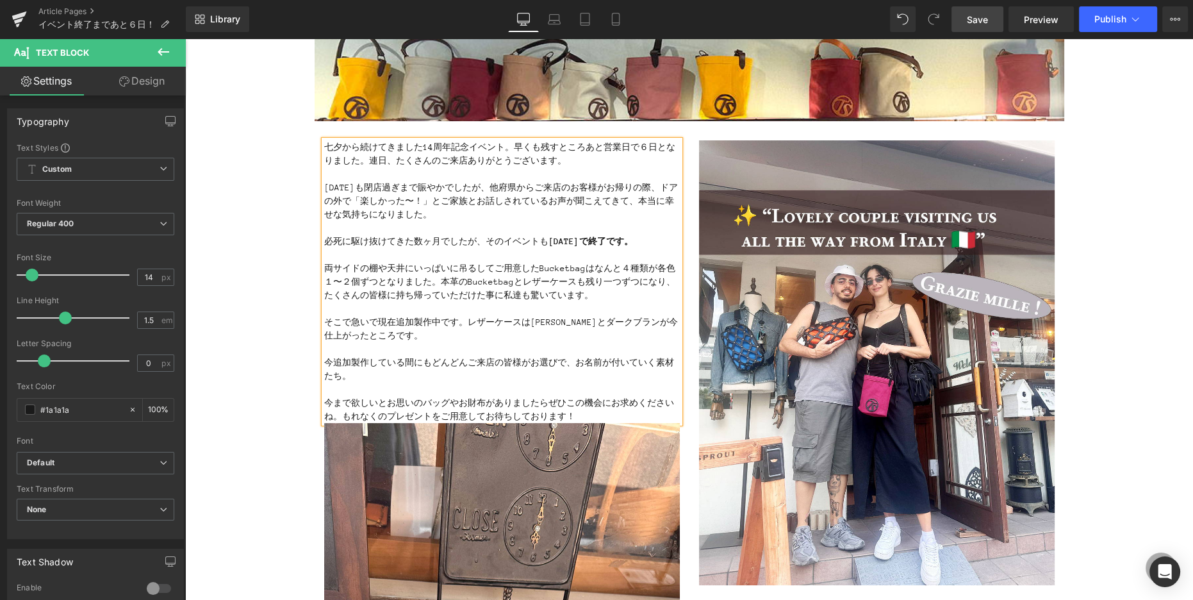
click at [969, 10] on link "Save" at bounding box center [978, 19] width 52 height 26
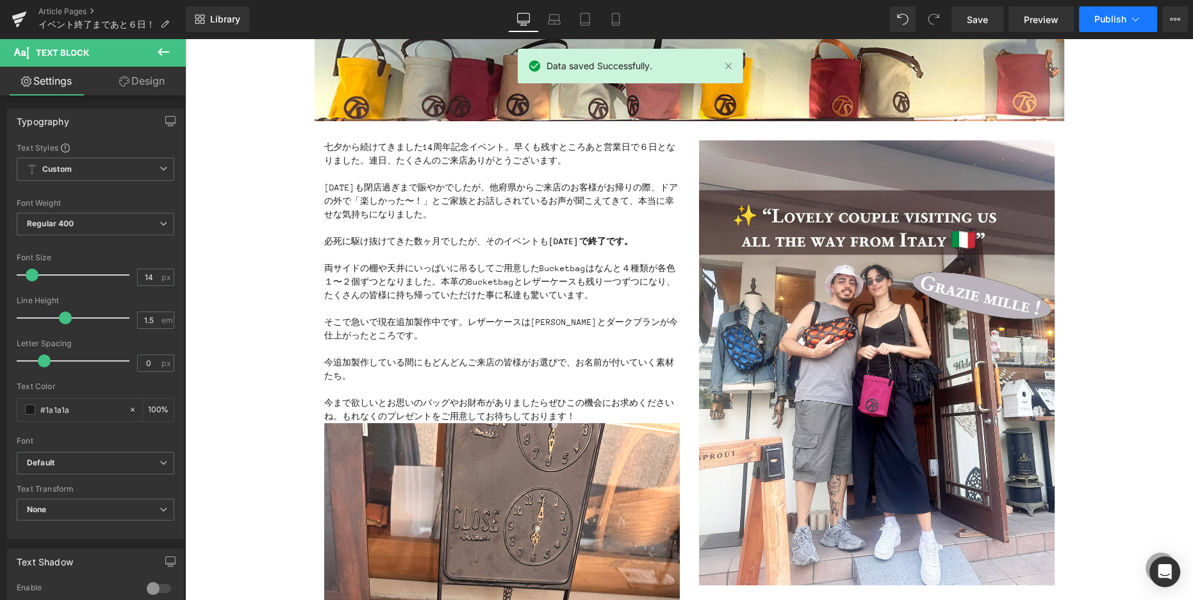
click at [1109, 20] on span "Publish" at bounding box center [1110, 19] width 32 height 10
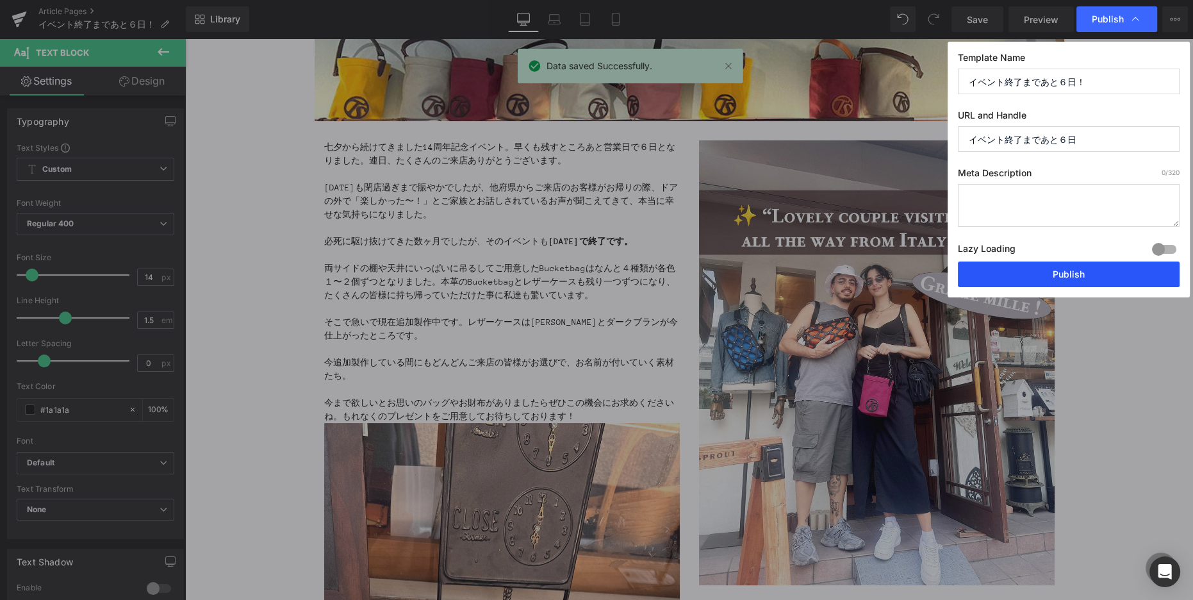
click at [1077, 270] on button "Publish" at bounding box center [1069, 274] width 222 height 26
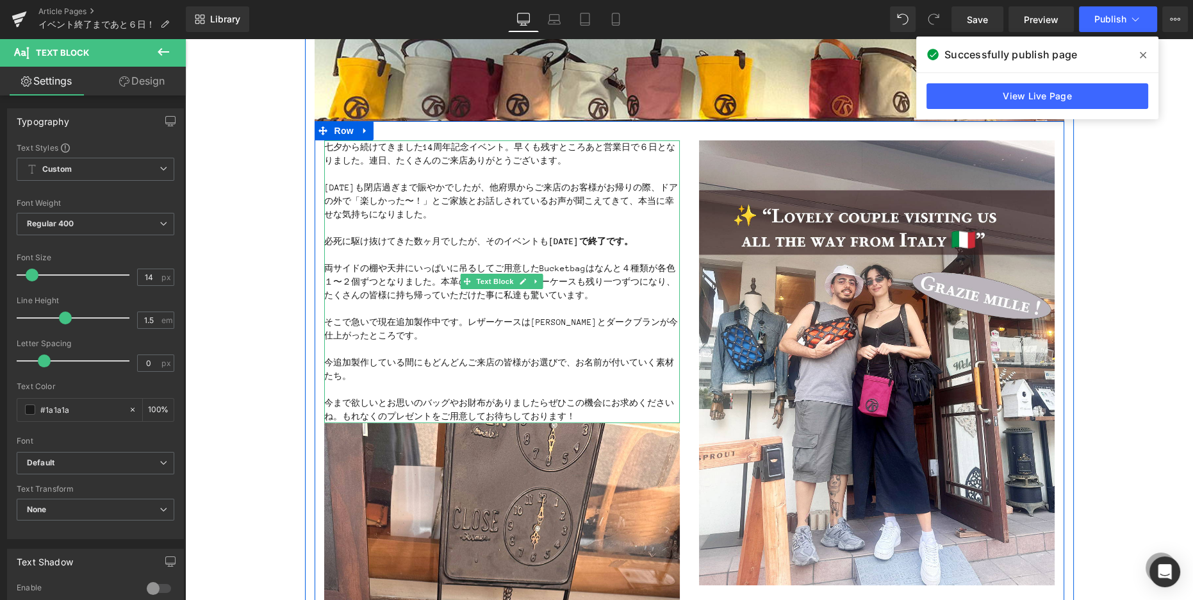
click at [473, 188] on p "昨日も閉店過ぎまで賑やかでしたが、他府県からご来店のお客様がお帰りの際、ドアの外で「楽しかった〜！」とご家族とお話しされているお声が聞こえてきて、本当に幸せな…" at bounding box center [502, 201] width 356 height 40
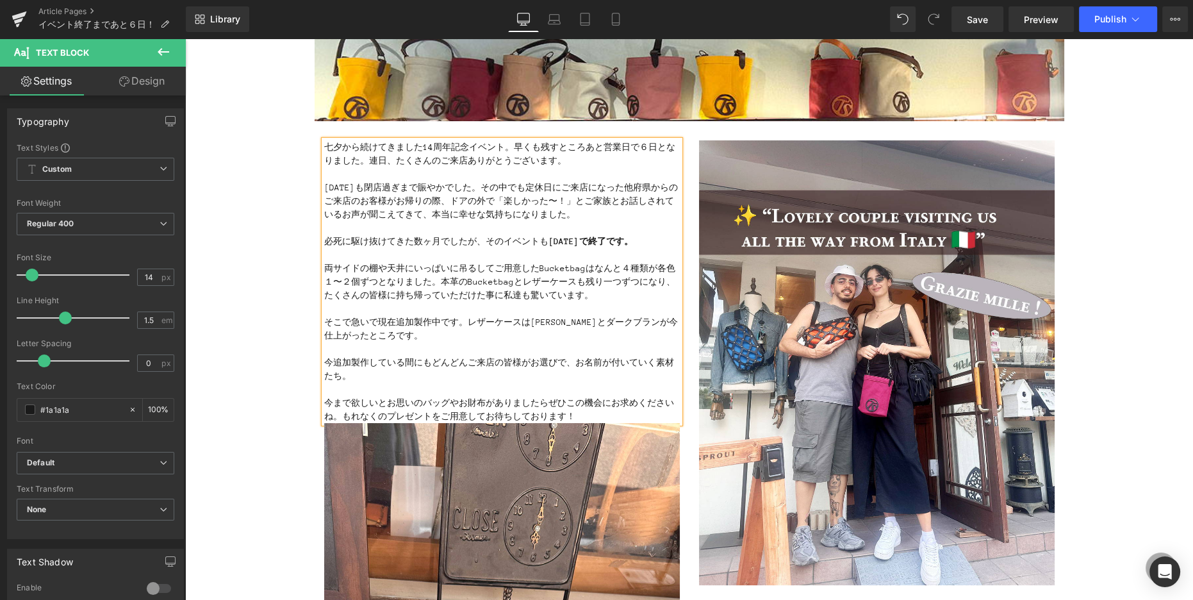
click at [349, 201] on p "昨日も閉店過ぎまで賑やかでした。その中でも定休日にご来店になった他府県からのご来店のお客様がお帰りの際、ドアの外で「楽しかった〜！」とご家族とお話しされている…" at bounding box center [502, 201] width 356 height 40
click at [611, 188] on p "昨日も閉店過ぎまで賑やかでした。その中でも定休日にご来店になった他府県からのごお客様がお帰りの際、ドアの外で「楽しかった〜！」とご家族とお話しされているお声が…" at bounding box center [502, 201] width 356 height 40
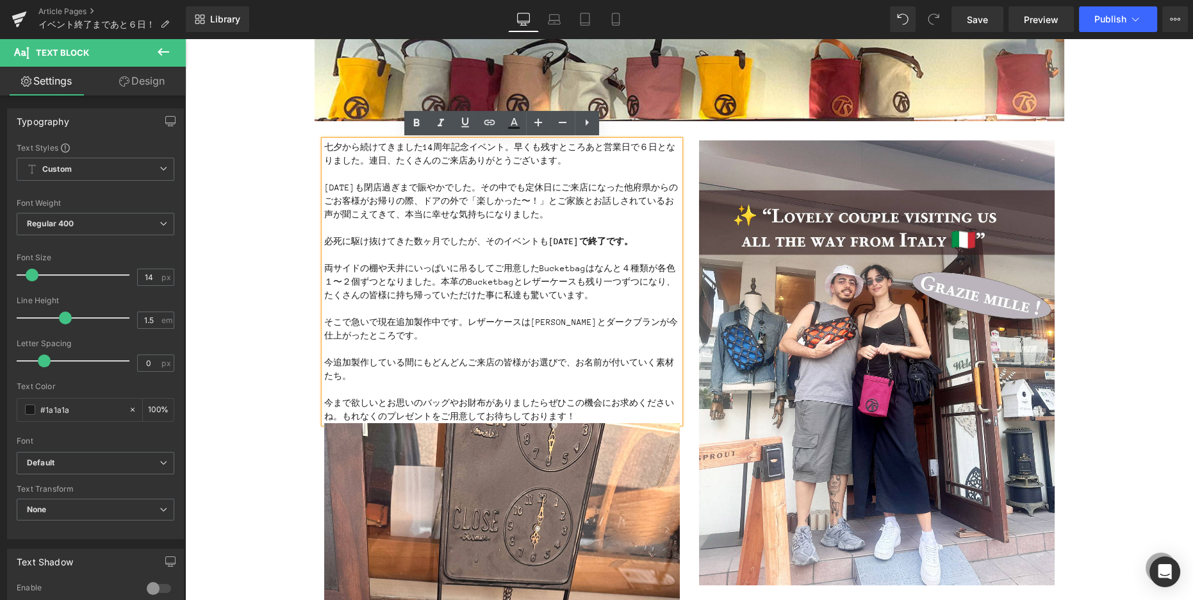
click at [663, 187] on p "昨日も閉店過ぎまで賑やかでした。その中でも定休日にご来店になった他府県からのごお客様がお帰りの際、ドアの外で「楽しかった〜！」とご家族とお話しされているお声が…" at bounding box center [502, 201] width 356 height 40
click at [675, 188] on p "昨日も閉店過ぎまで賑やかでした。その中でも定休日にご来店になった他府県からのごお客様がお帰りの際、ドアの外で「楽しかった〜！」とご家族とお話しされているお声が…" at bounding box center [502, 201] width 356 height 40
click at [342, 199] on p "昨日も閉店過ぎまで賑やかでした。その中でも定休日にご来店になった他府県からのお客様がお帰りの際、ドアの外で「楽しかった〜！」とご家族とお話しされているお声が聞…" at bounding box center [502, 201] width 356 height 40
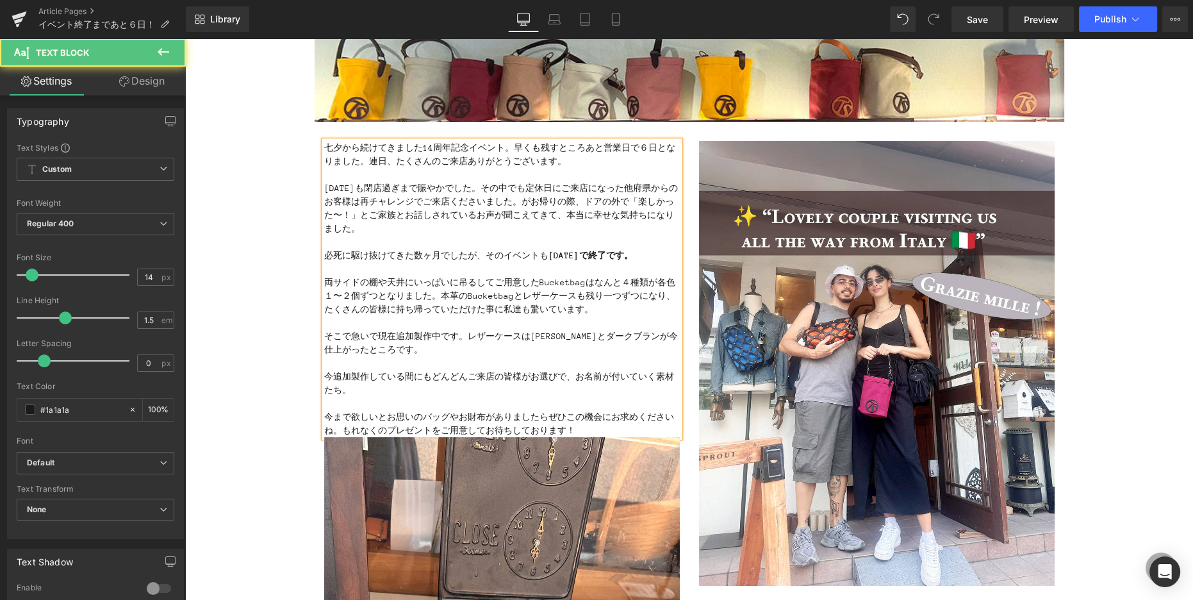
click at [522, 202] on p "昨日も閉店過ぎまで賑やかでした。その中でも定休日にご来店になった他府県からのお客様は再チャレンジでご来店くださいました。がお帰りの際、ドアの外で「楽しかった〜…" at bounding box center [502, 208] width 356 height 54
drag, startPoint x: 350, startPoint y: 215, endPoint x: 379, endPoint y: 215, distance: 29.5
click at [350, 215] on p "昨日も閉店過ぎまで賑やかでした。その中でも定休日にご来店になった他府県からのお客様は再チャレンジでご来店くださいました。お帰りの際、ドアの外で「楽しかった〜！…" at bounding box center [502, 208] width 356 height 54
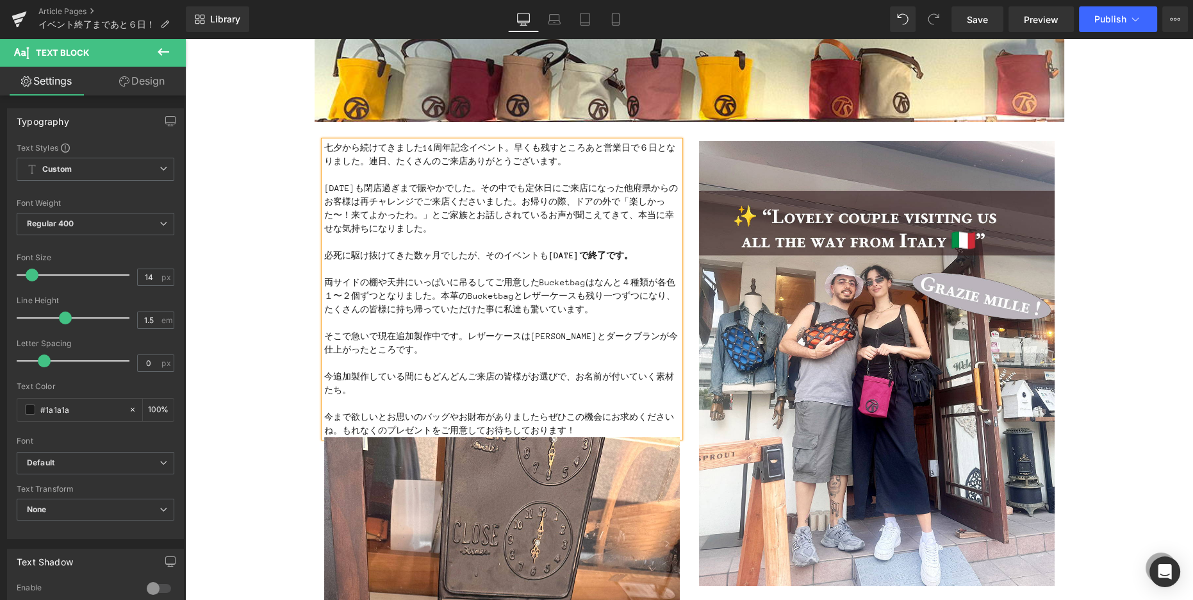
click at [574, 215] on p "昨日も閉店過ぎまで賑やかでした。その中でも定休日にご来店になった他府県からのお客様は再チャレンジでご来店くださいました。お帰りの際、ドアの外で「楽しかった〜！…" at bounding box center [502, 208] width 356 height 54
click at [639, 216] on p "昨日も閉店過ぎまで賑やかでした。その中でも定休日にご来店になった他府県からのお客様は再チャレンジでご来店くださいました。お帰りの際、ドアの外で「楽しかった〜！…" at bounding box center [502, 208] width 356 height 54
click at [668, 215] on p "昨日も閉店過ぎまで賑やかでした。その中でも定休日にご来店になった他府県からのお客様は再チャレンジでご来店くださいました。お帰りの際、ドアの外で「楽しかった〜！…" at bounding box center [502, 208] width 356 height 54
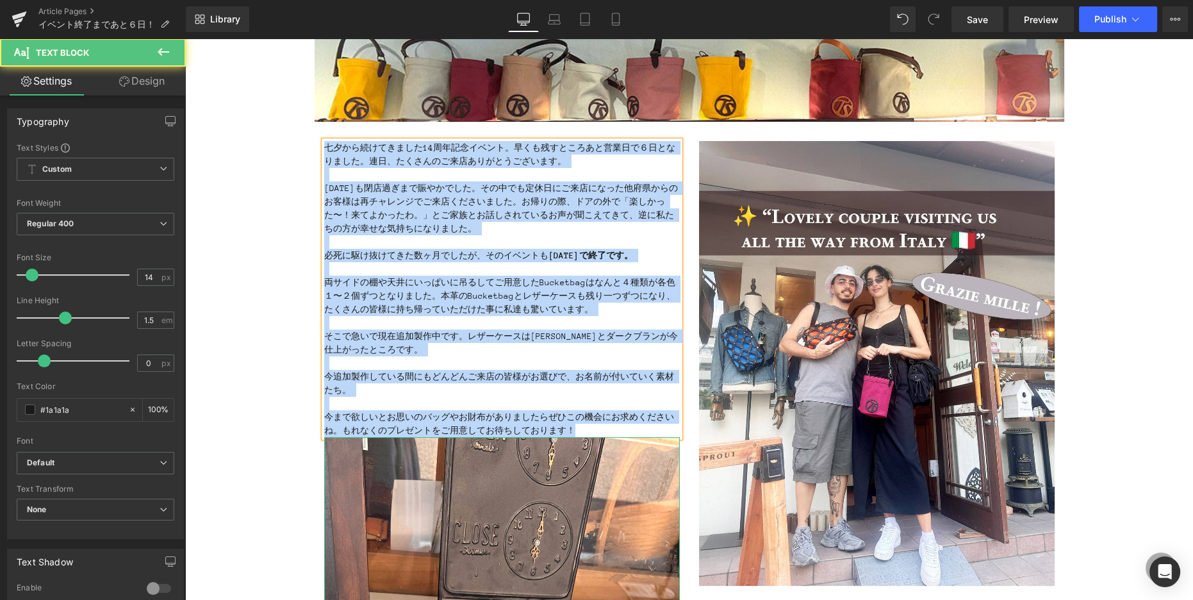
drag, startPoint x: 326, startPoint y: 146, endPoint x: 498, endPoint y: 374, distance: 285.0
click at [675, 443] on div "七夕から続けてきました14周年記念イベント。早くも残すところあと営業日で６日となりました。連日、たくさんのご来店ありがとうございます。 昨日も閉店過ぎまで賑や…" at bounding box center [502, 535] width 375 height 788
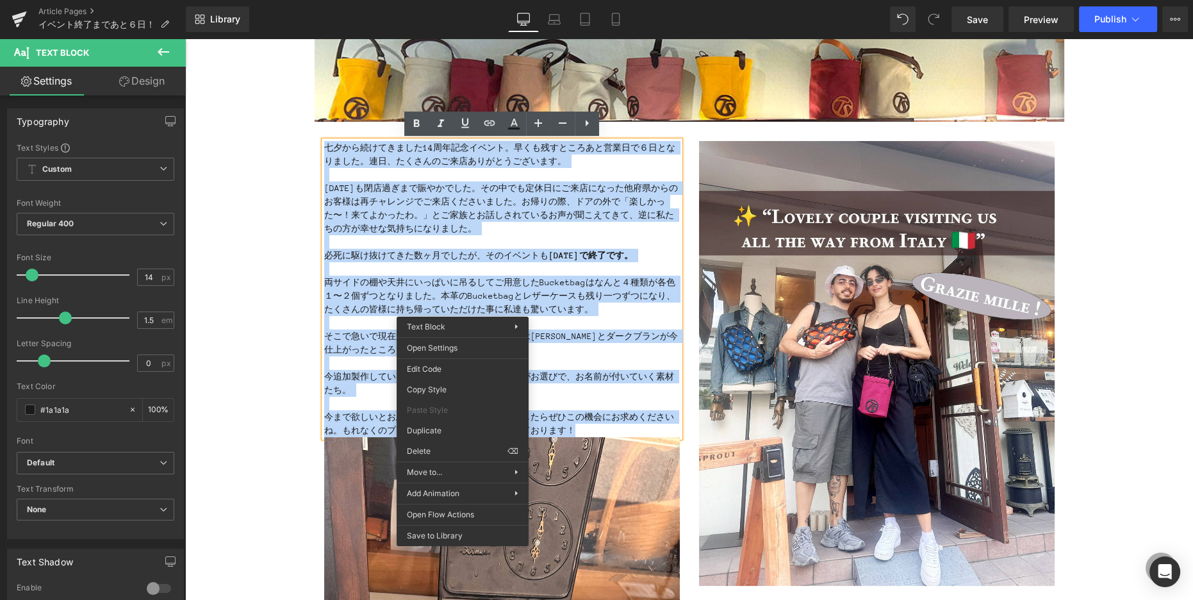
scroll to position [172, 0]
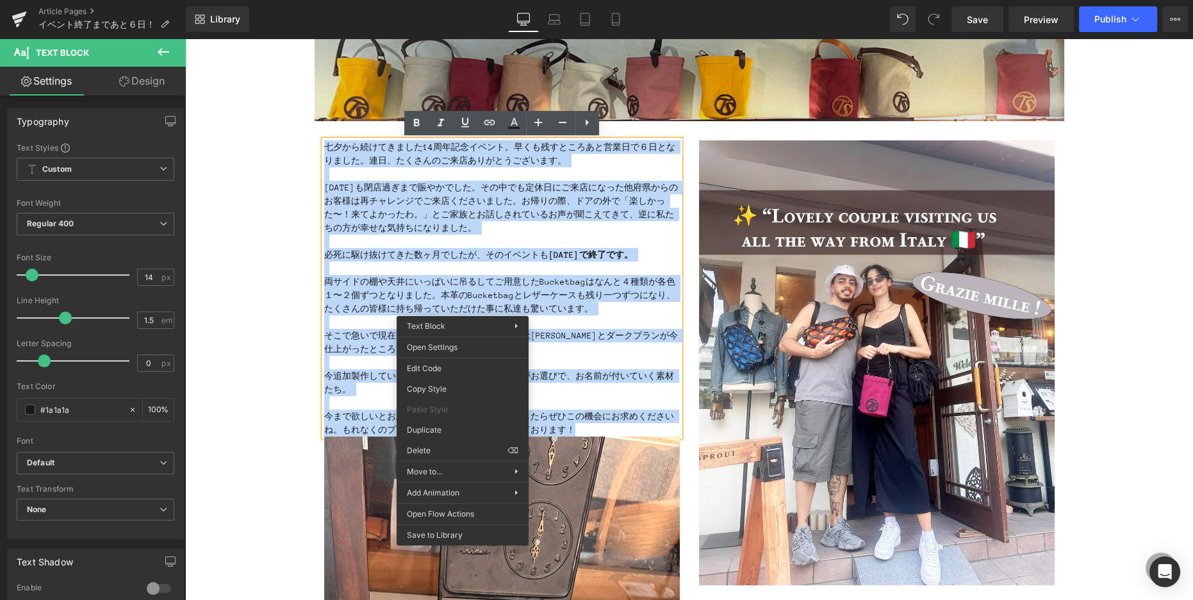
copy div "七夕から続けてきました14周年記念イベント。早くも残すところあと営業日で６日となりました。連日、たくさんのご来店ありがとうございます。 昨日も閉店過ぎまで賑や…"
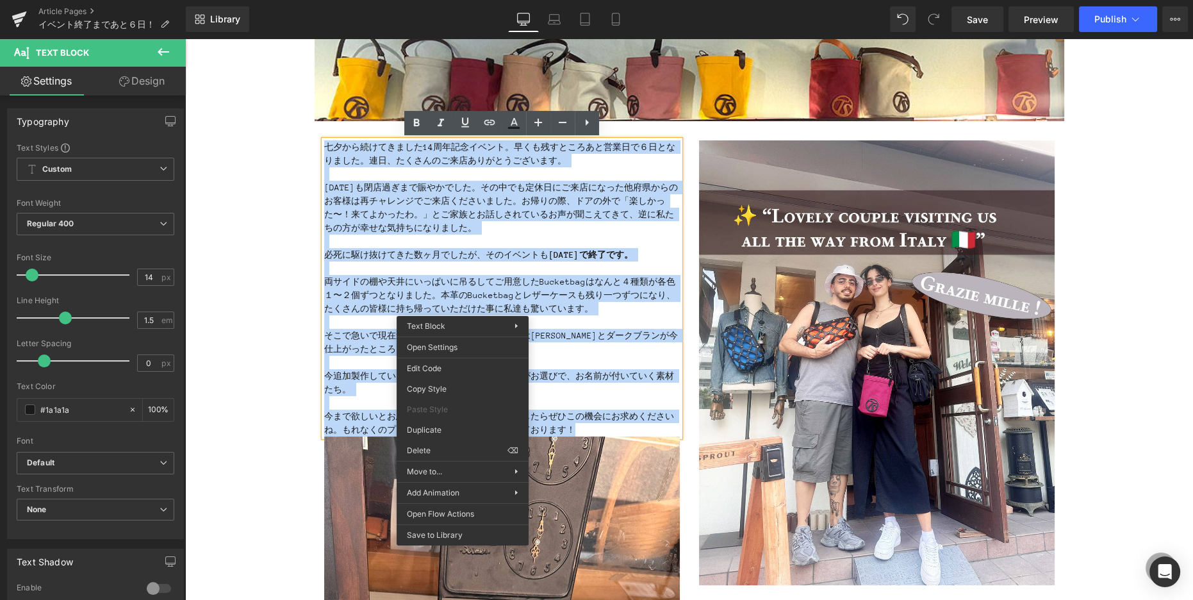
click at [376, 152] on p "七夕から続けてきました14周年記念イベント。早くも残すところあと営業日で６日となりました。連日、たくさんのご来店ありがとうございます。" at bounding box center [502, 153] width 356 height 27
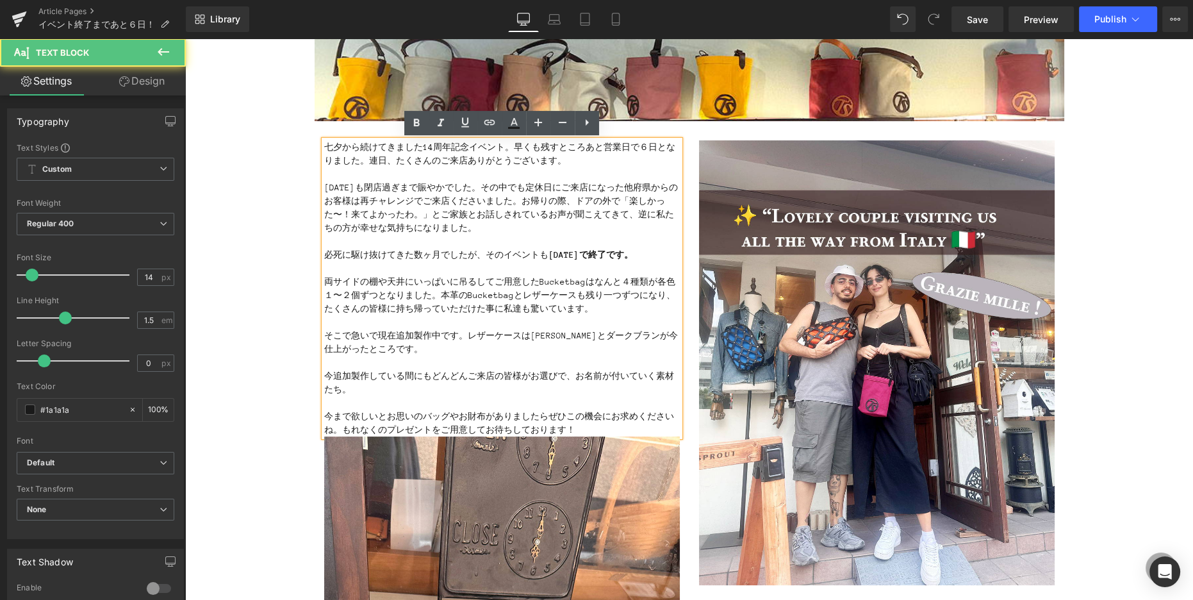
click at [327, 149] on p "七夕から続けてきました14周年記念イベント。早くも残すところあと営業日で６日となりました。連日、たくさんのご来店ありがとうございます。" at bounding box center [502, 153] width 356 height 27
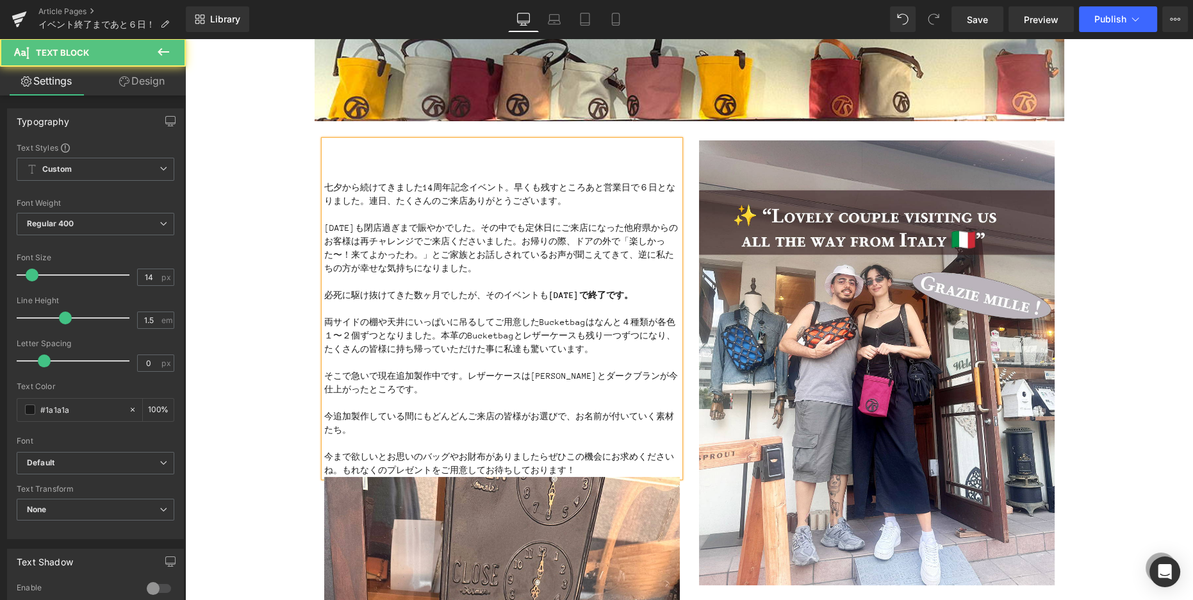
click at [328, 148] on p at bounding box center [502, 146] width 356 height 13
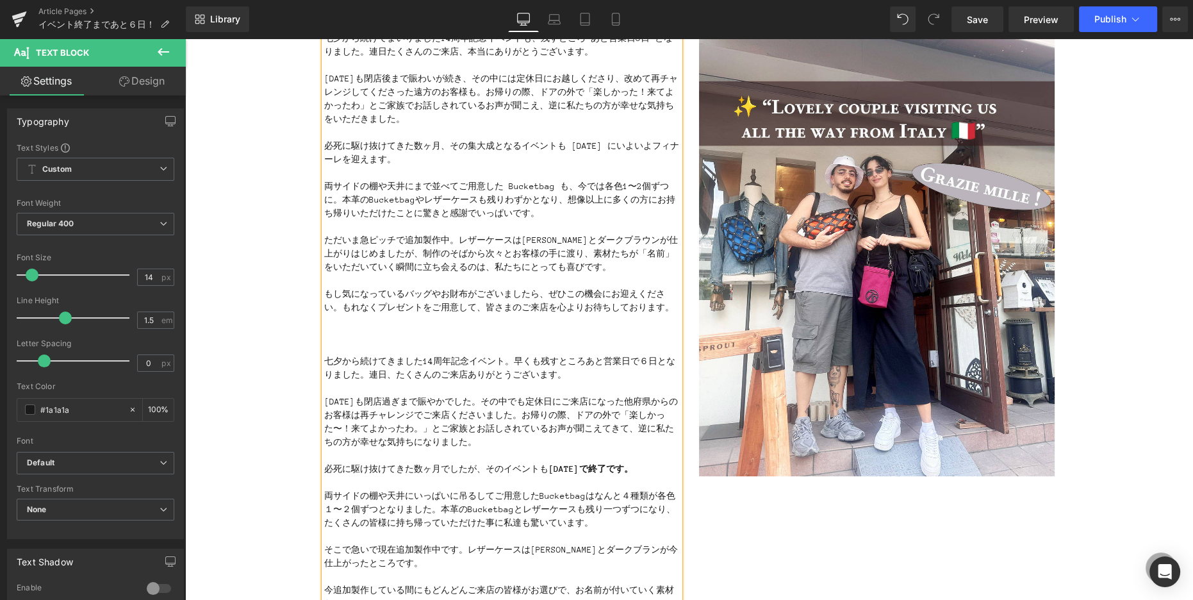
scroll to position [282, 0]
click at [458, 238] on p "ただいま急ピッチで追加製作中。レザーケースはブラックとダークブラウンが仕上がりはじめましたが、制作のそばから次々とお客様の手に渡り、素材たちが「名前」をいただ…" at bounding box center [502, 253] width 356 height 40
drag, startPoint x: 325, startPoint y: 252, endPoint x: 399, endPoint y: 251, distance: 73.1
click at [399, 251] on p "ただいま急ピッチで追加製作中。レザーケースはブラックとダークブラウンが仕上がりはじめましたが、制作のそばから次々とお客様の手に渡り、素材たちが「名前」をいただ…" at bounding box center [502, 253] width 356 height 40
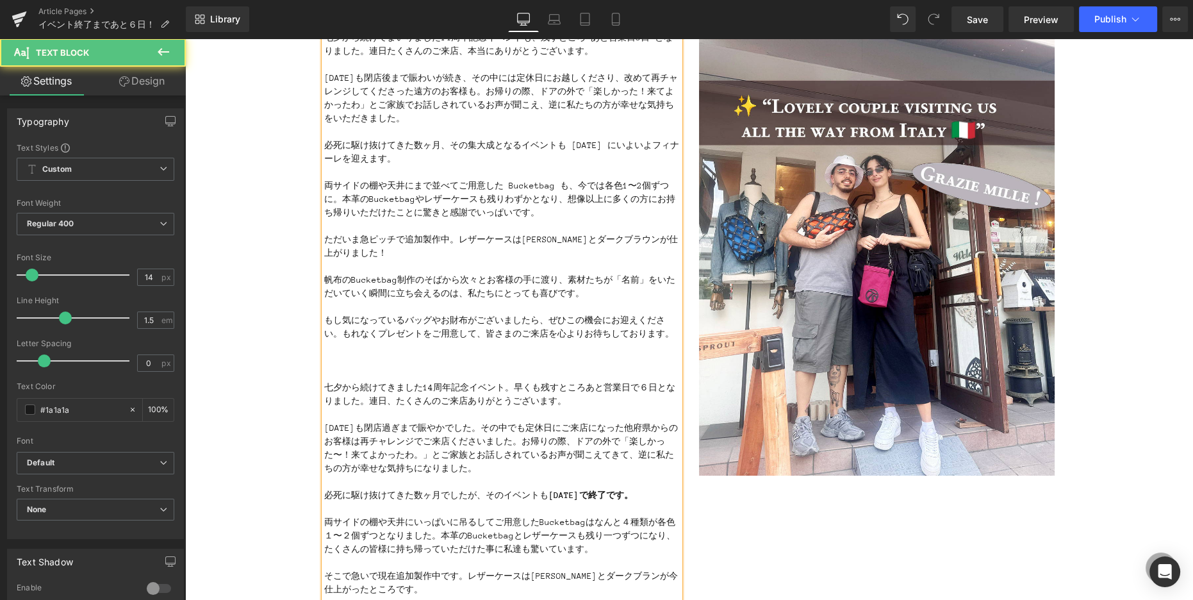
click at [395, 281] on p "帆布のBucketbag制作のそばから次々とお客様の手に渡り、素材たちが「名前」をいただいていく瞬間に立ち会えるのは、私たちにとっても喜びです。" at bounding box center [502, 286] width 356 height 27
drag, startPoint x: 520, startPoint y: 280, endPoint x: 565, endPoint y: 278, distance: 44.9
click at [565, 278] on p "帆布のBucketbagは制作のそばから次々とお客様の手に渡り、素材たちが「名前」をいただいていく瞬間に立ち会えるのは、私たちにとっても喜びです。" at bounding box center [502, 286] width 356 height 27
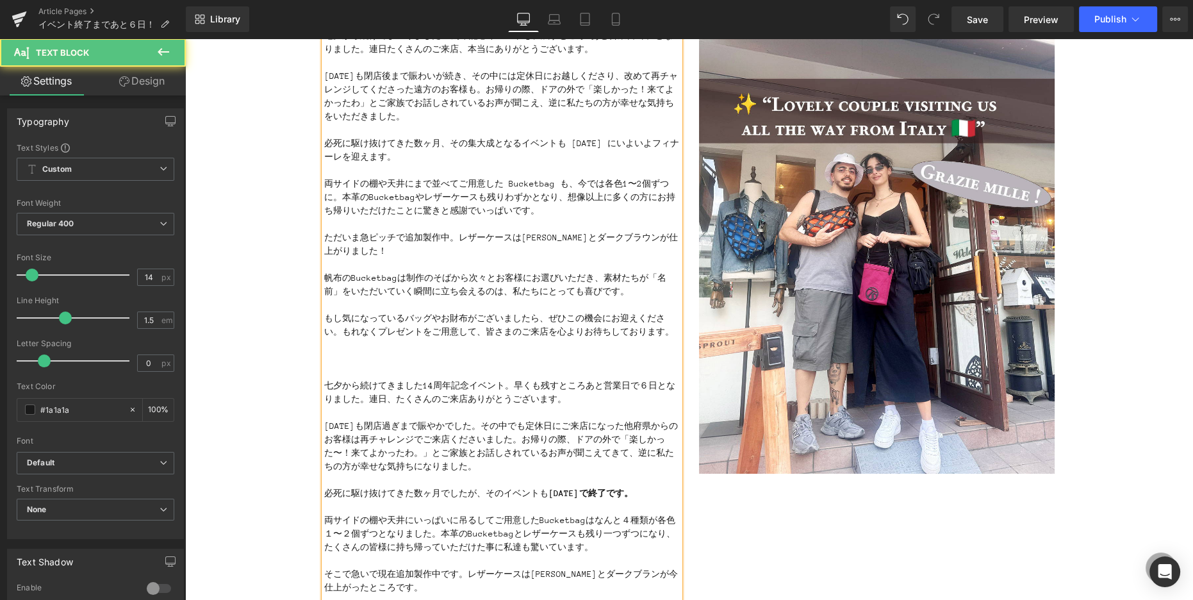
click at [603, 277] on p "帆布のBucketbagは制作のそばから次々とお客様にお選びいただき、素材たちが「名前」をいただいていく瞬間に立ち会えるのは、私たちにとっても喜びです。" at bounding box center [502, 284] width 356 height 27
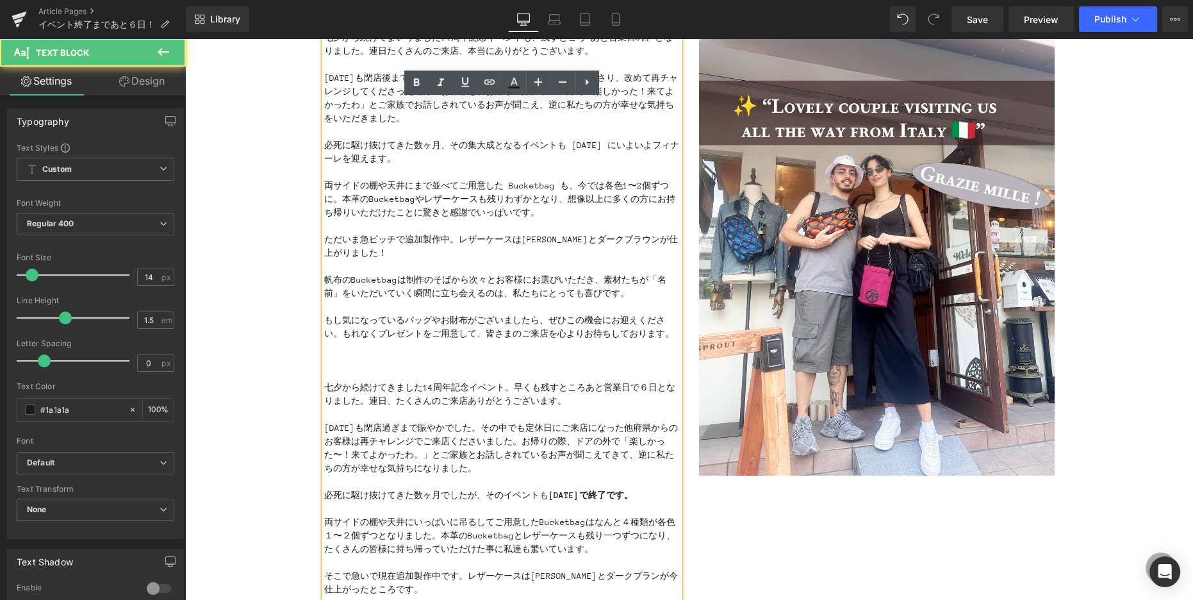
scroll to position [281, 0]
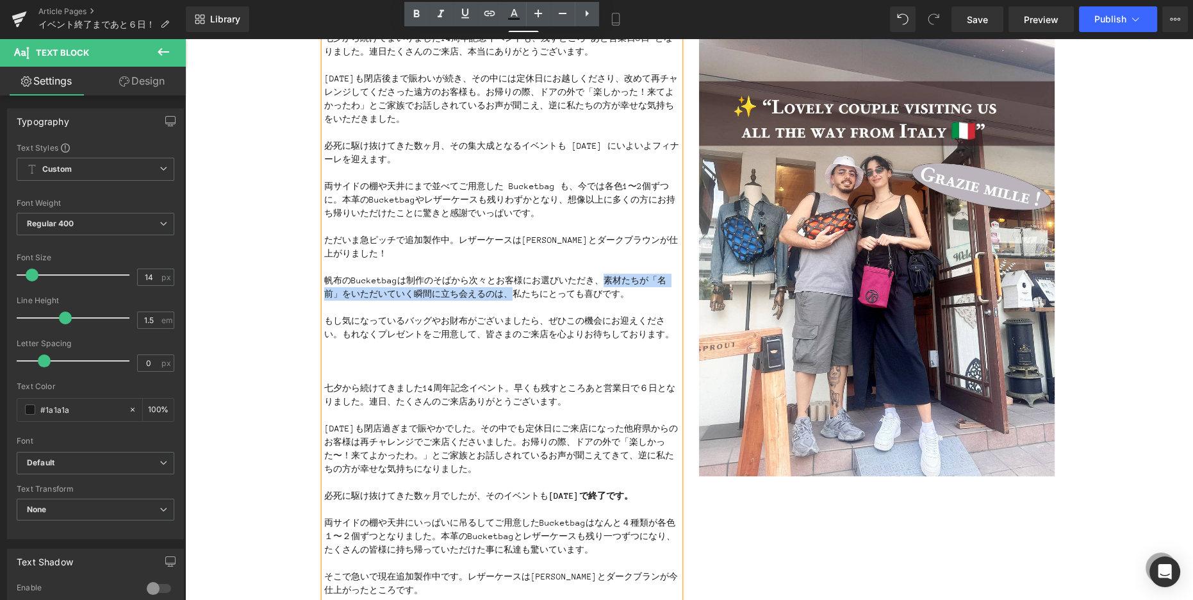
drag, startPoint x: 603, startPoint y: 277, endPoint x: 515, endPoint y: 294, distance: 89.3
click at [515, 294] on p "帆布のBucketbagは制作のそばから次々とお客様にお選びいただき、素材たちが「名前」をいただいていく瞬間に立ち会えるのは、私たちにとっても喜びです。" at bounding box center [502, 287] width 356 height 27
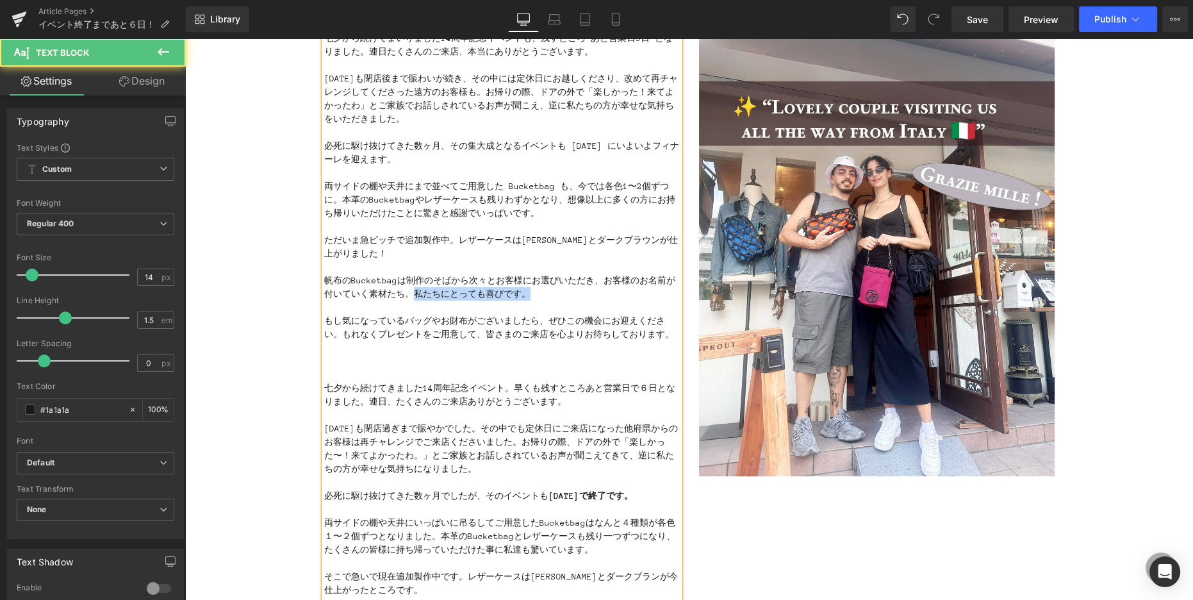
drag, startPoint x: 415, startPoint y: 298, endPoint x: 542, endPoint y: 295, distance: 126.9
click at [542, 295] on p "帆布のBucketbagは制作のそばから次々とお客様にお選びいただき、お客様のお名前が付いていく素材たち。私たちにとっても喜びです。" at bounding box center [502, 287] width 356 height 27
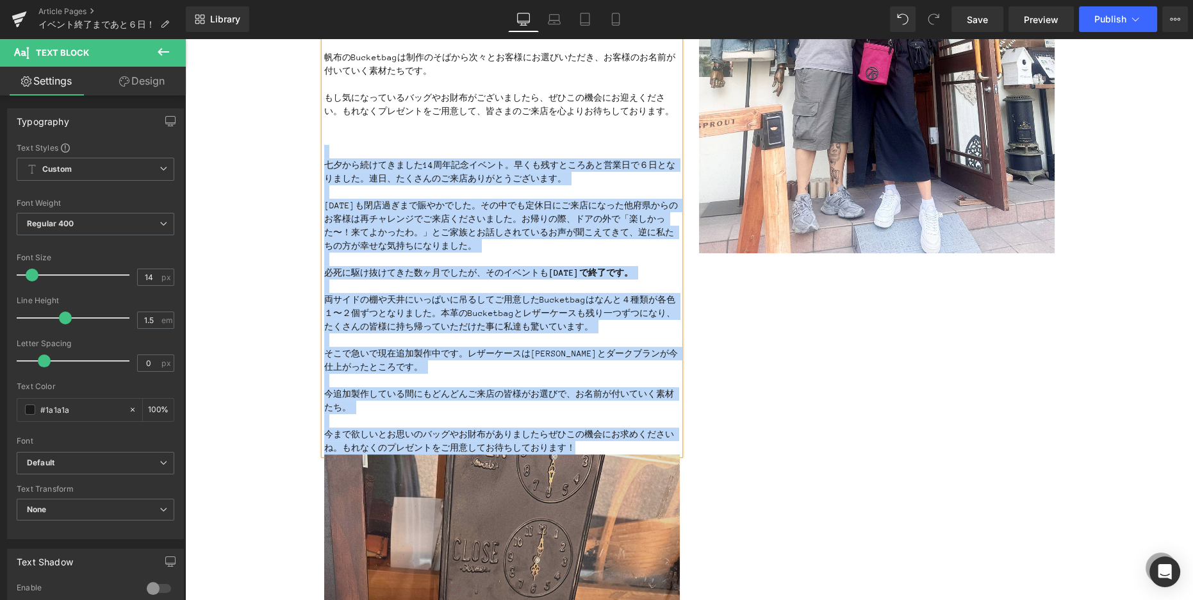
scroll to position [540, 0]
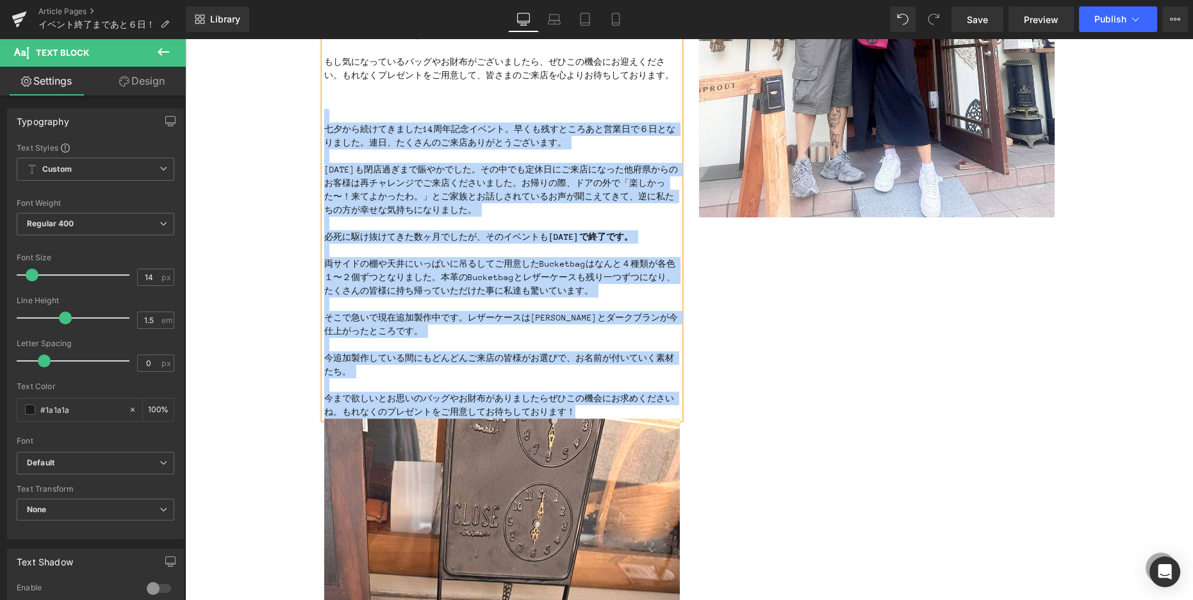
drag, startPoint x: 327, startPoint y: 373, endPoint x: 647, endPoint y: 411, distance: 322.0
click at [647, 411] on div "七夕から続けてまいりました14周年記念イベントも、残すところ あと営業日6日 となりました。連日たくさんのご来店、本当にありがとうございます。 昨日も閉店後ま…" at bounding box center [502, 96] width 356 height 646
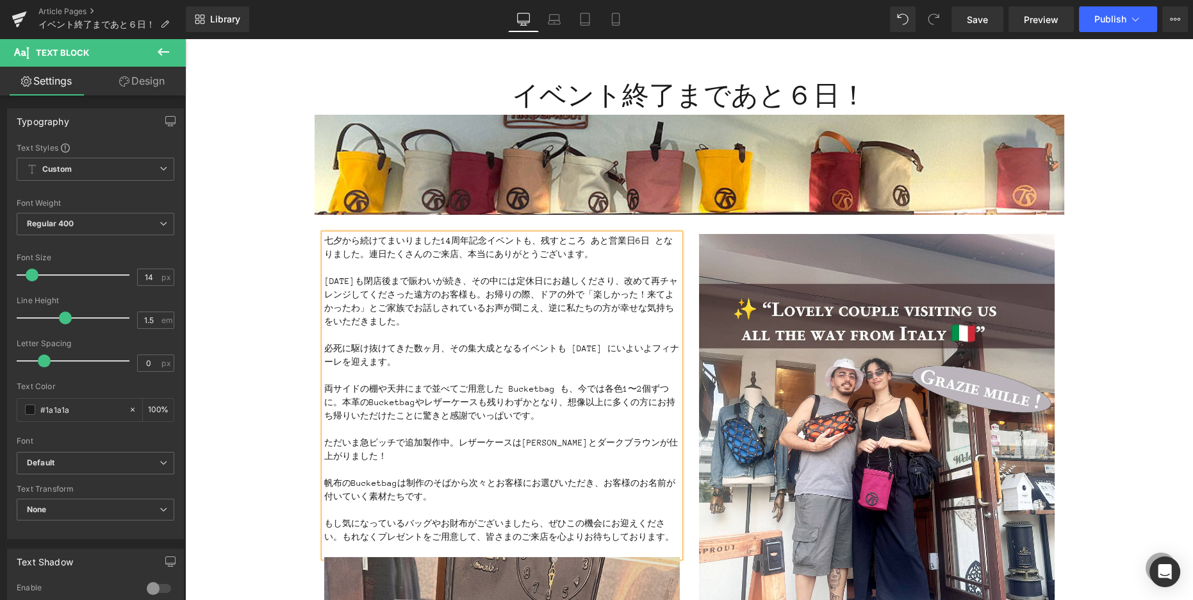
scroll to position [38, 0]
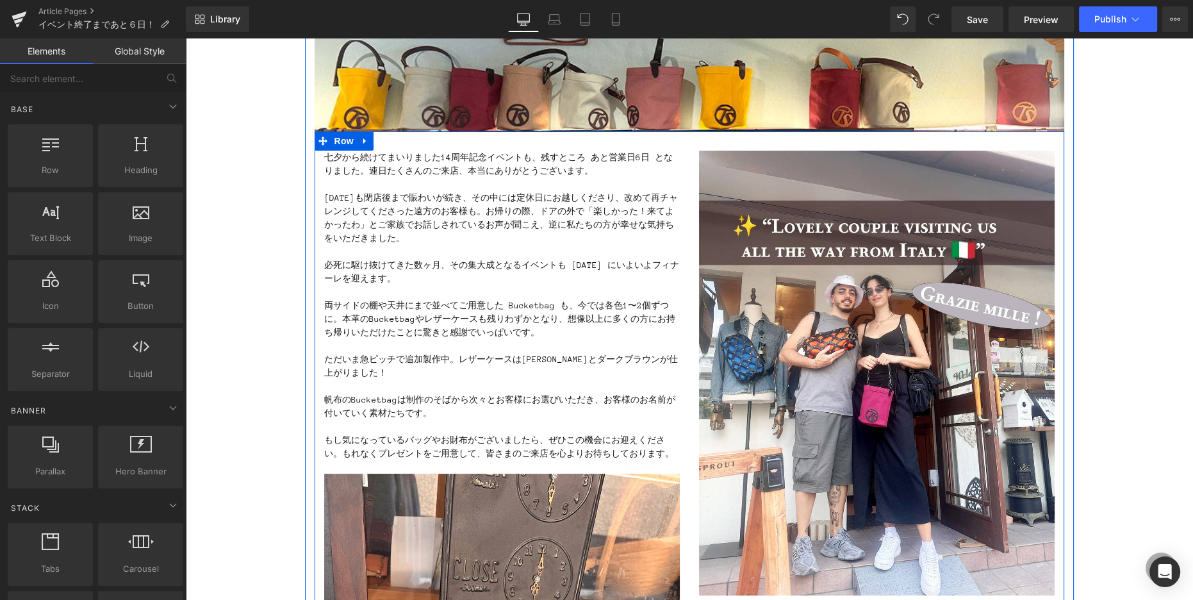
scroll to position [161, 0]
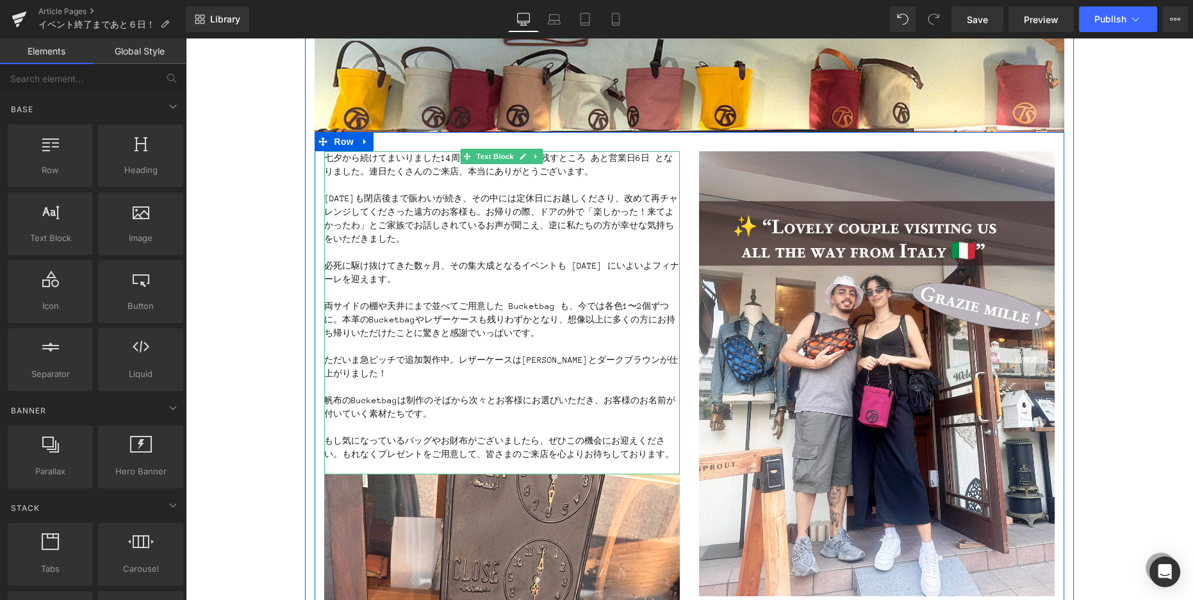
click at [626, 211] on p "昨日も閉店後まで賑わいが続き、その中には定休日にお越しくださり、改めて再チャレンジしてくださった遠方のお客様も。お帰りの際、ドアの外で「楽しかった！来てよかっ…" at bounding box center [502, 219] width 356 height 54
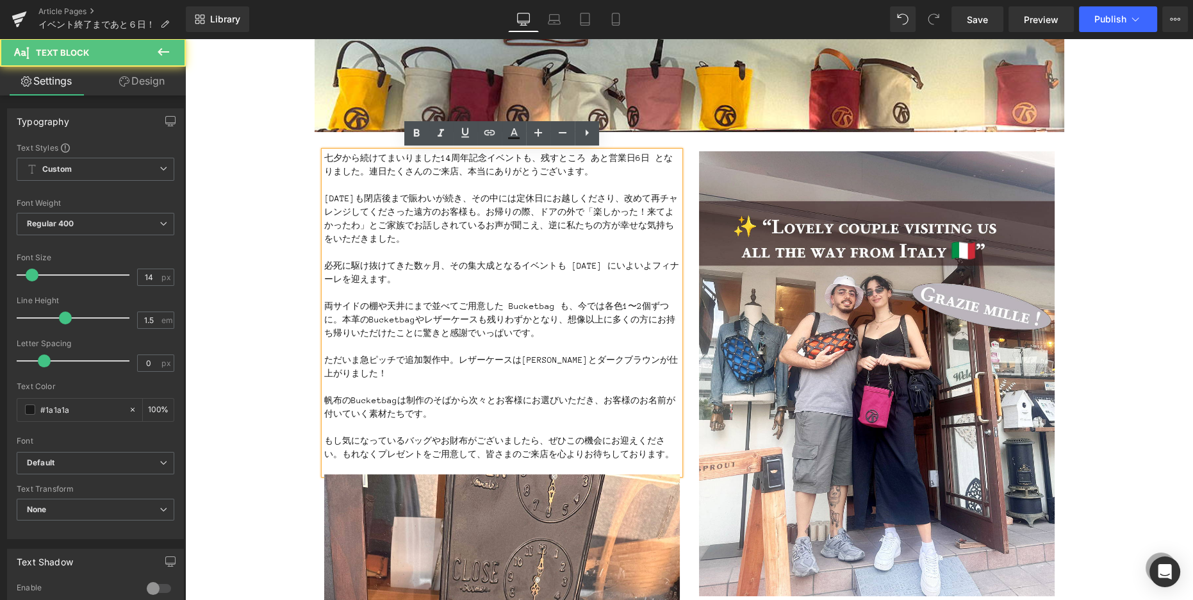
click at [630, 210] on p "昨日も閉店後まで賑わいが続き、その中には定休日にお越しくださり、改めて再チャレンジしてくださった遠方のお客様も。お帰りの際、ドアの外で「楽しかった！来てよかっ…" at bounding box center [502, 219] width 356 height 54
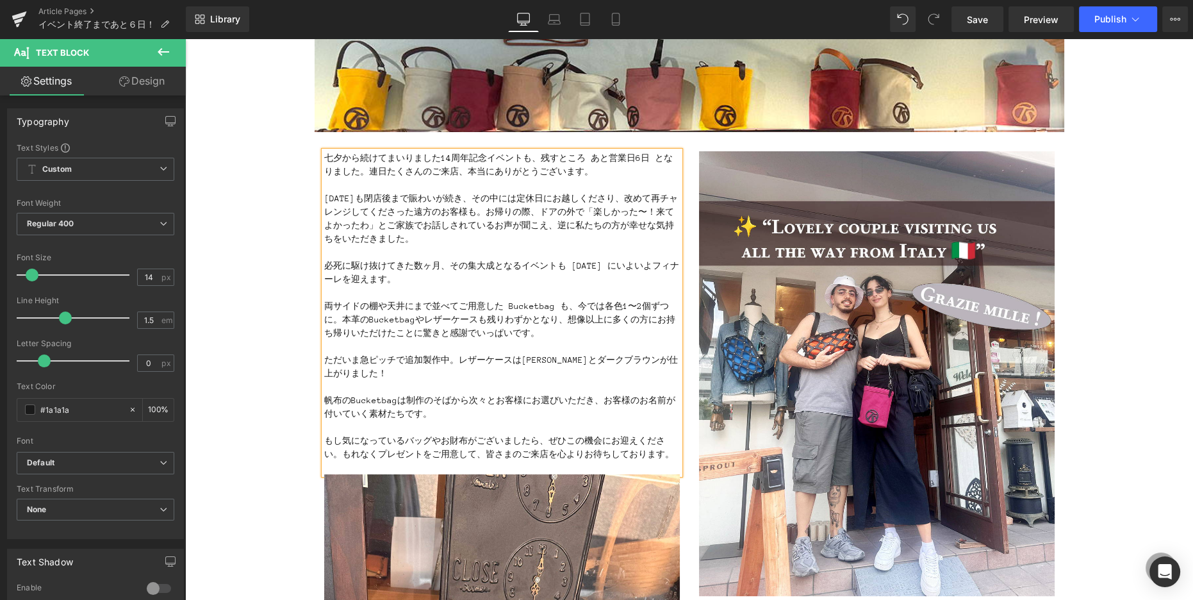
click at [358, 223] on p "昨日も閉店後まで賑わいが続き、その中には定休日にお越しくださり、改めて再チャレンジしてくださった遠方のお客様も。お帰りの際、ドアの外で「楽しかった〜！来てよか…" at bounding box center [502, 219] width 356 height 54
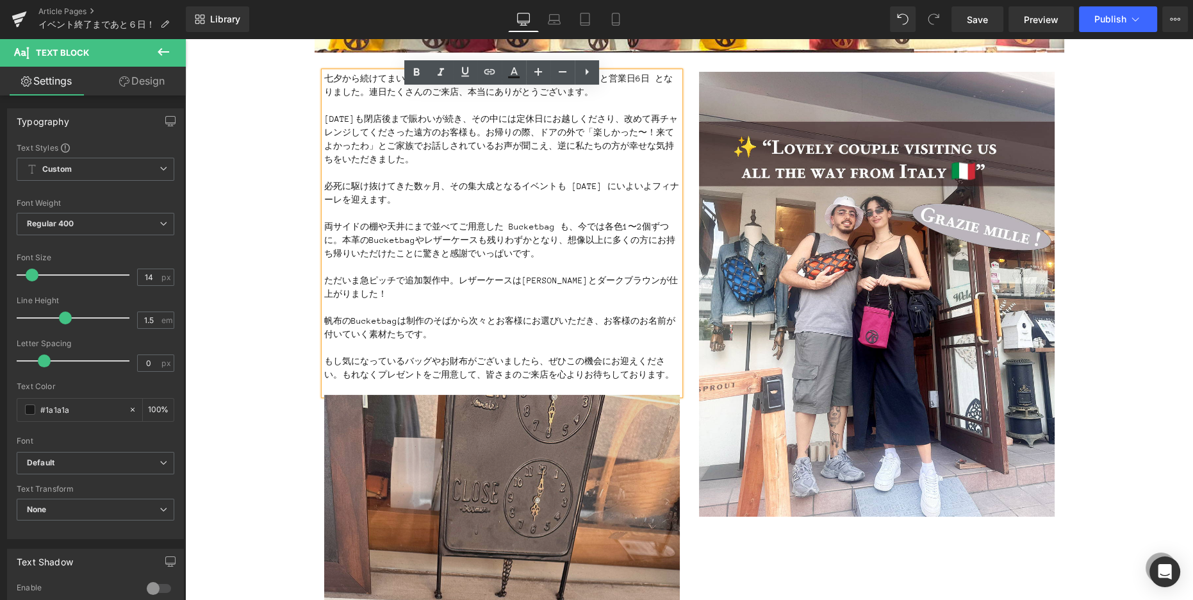
scroll to position [267, 0]
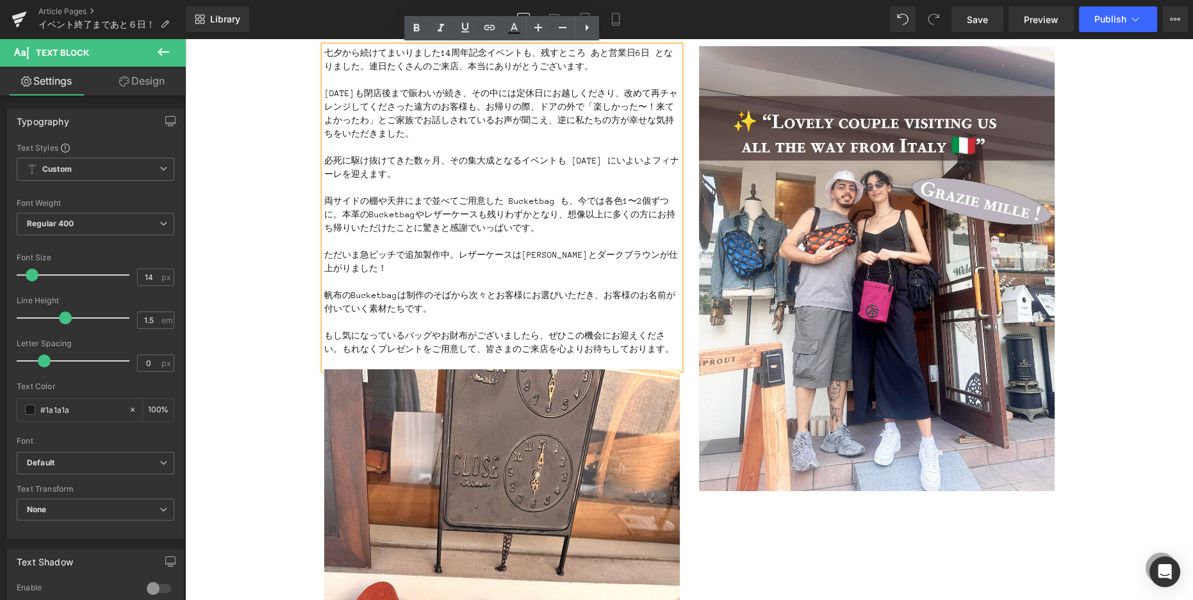
click at [671, 350] on p "もし気になっているバッグやお財布がございましたら、ぜひこの機会にお迎えください。もれなくプレゼントをご用意して、皆さまのご来店を心よりお待ちしております。" at bounding box center [502, 342] width 356 height 27
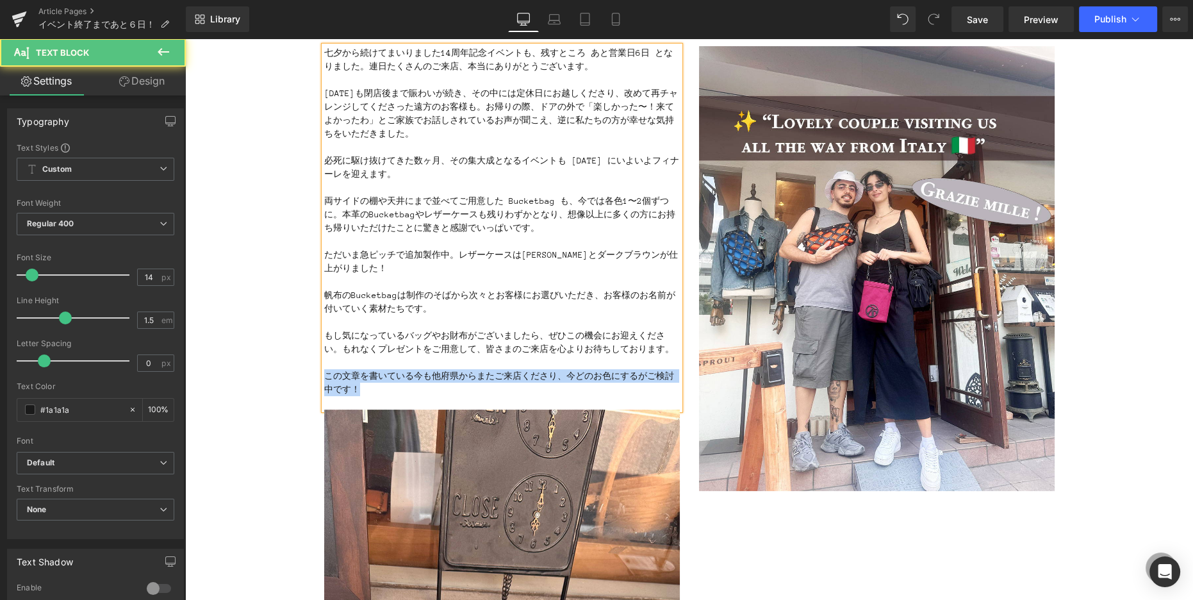
drag, startPoint x: 340, startPoint y: 384, endPoint x: 325, endPoint y: 378, distance: 15.8
click at [325, 377] on p "この文章を書いている今も他府県からまたご来店くださり、今どのお色にするがご検討中です！" at bounding box center [502, 382] width 356 height 27
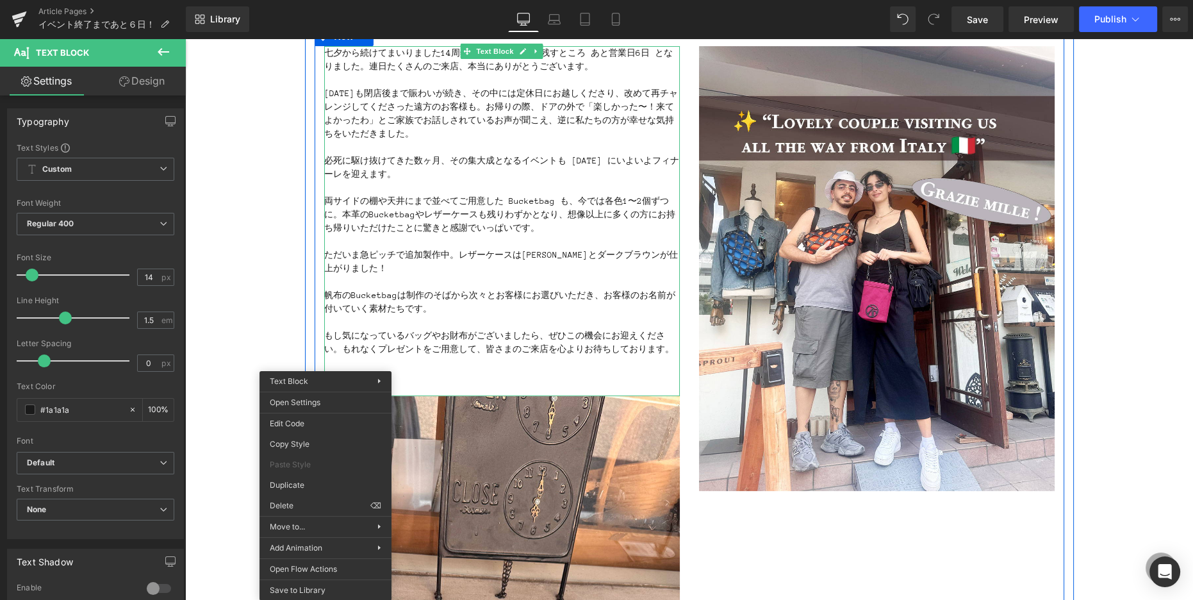
click at [445, 308] on p "帆布のBucketbagは制作のそばから次々とお客様にお選びいただき、お客様のお名前が付いていく素材たちです。" at bounding box center [502, 301] width 356 height 27
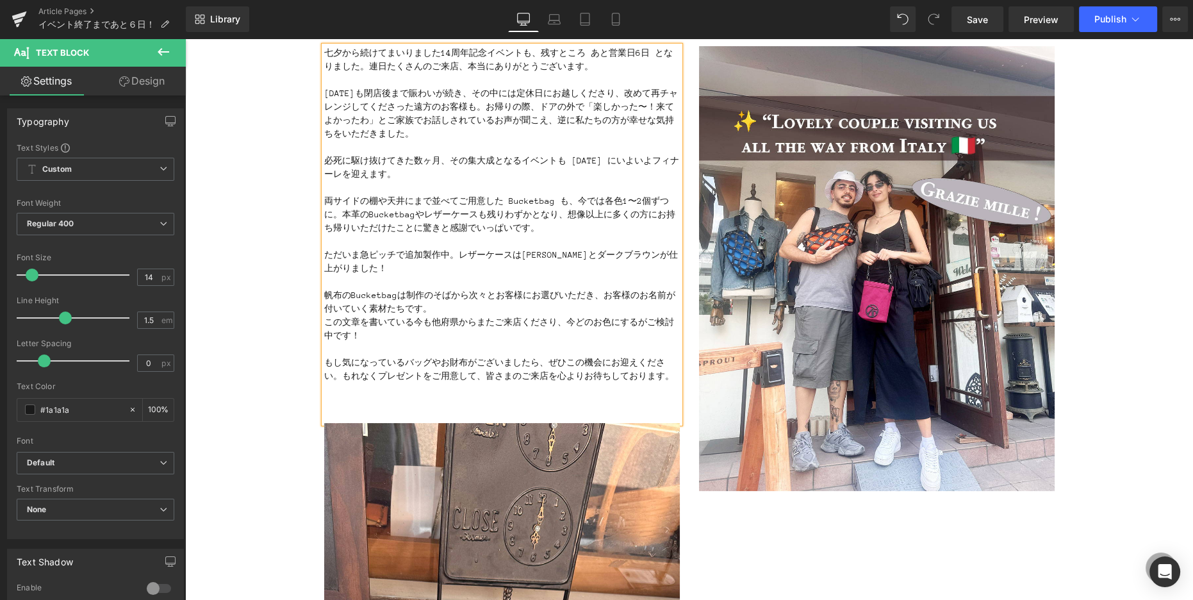
click at [431, 304] on p "帆布のBucketbagは制作のそばから次々とお客様にお選びいただき、お客様のお名前が付いていく素材たちです。 この文章を書いている今も他府県からまたご来店く…" at bounding box center [502, 315] width 356 height 54
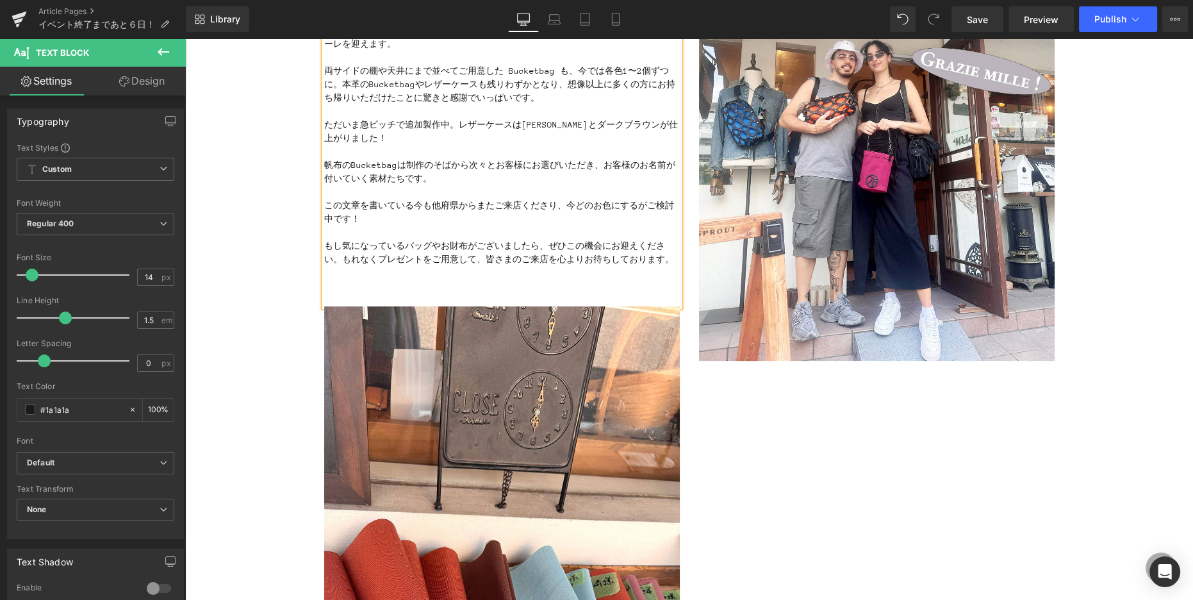
scroll to position [400, 0]
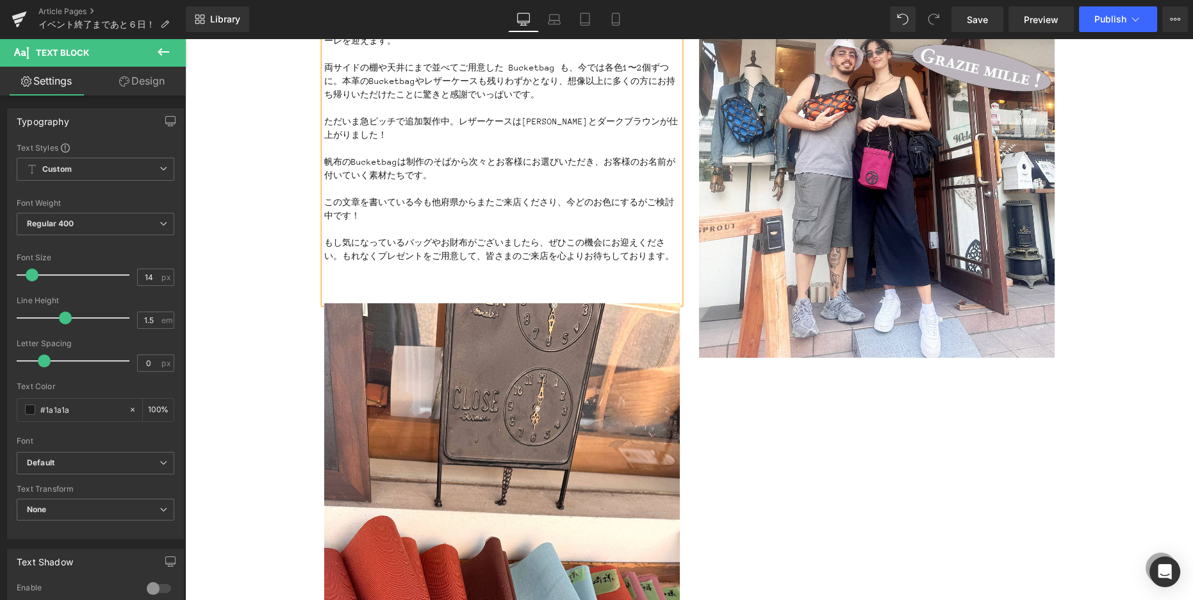
click at [864, 481] on div "七夕から続けてまいりました14周年記念イベントも、残すところ あと営業日6日 となりました。連日たくさんのご来店、本当にありがとうございます。 昨日も閉店後ま…" at bounding box center [690, 348] width 750 height 908
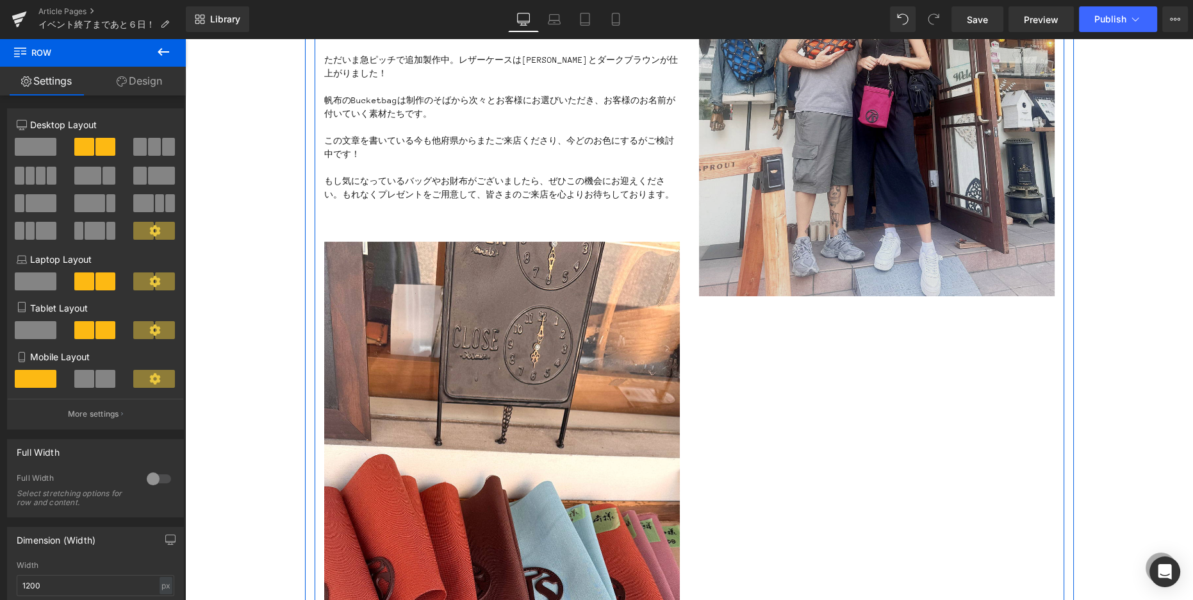
scroll to position [425, 0]
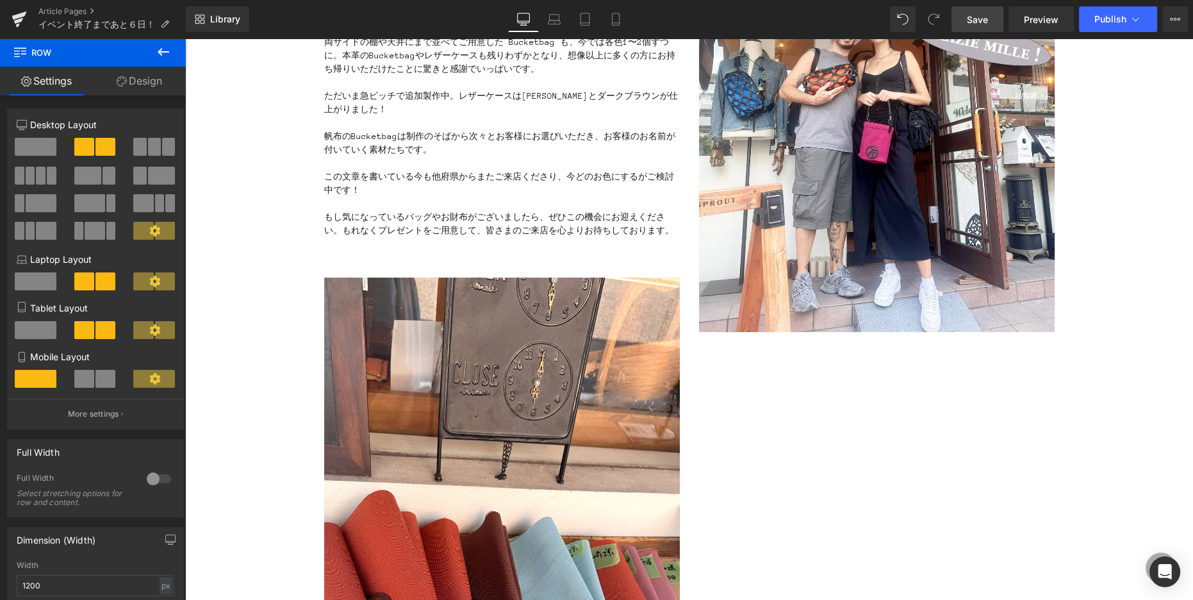
click at [989, 17] on link "Save" at bounding box center [978, 19] width 52 height 26
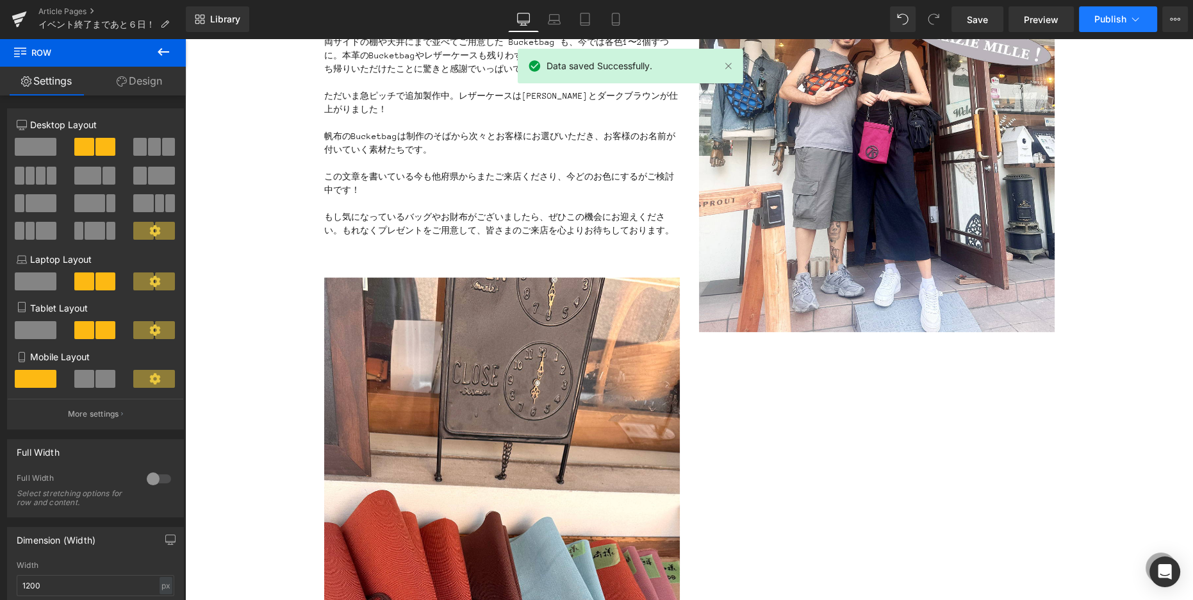
click at [1101, 24] on span "Publish" at bounding box center [1110, 19] width 32 height 10
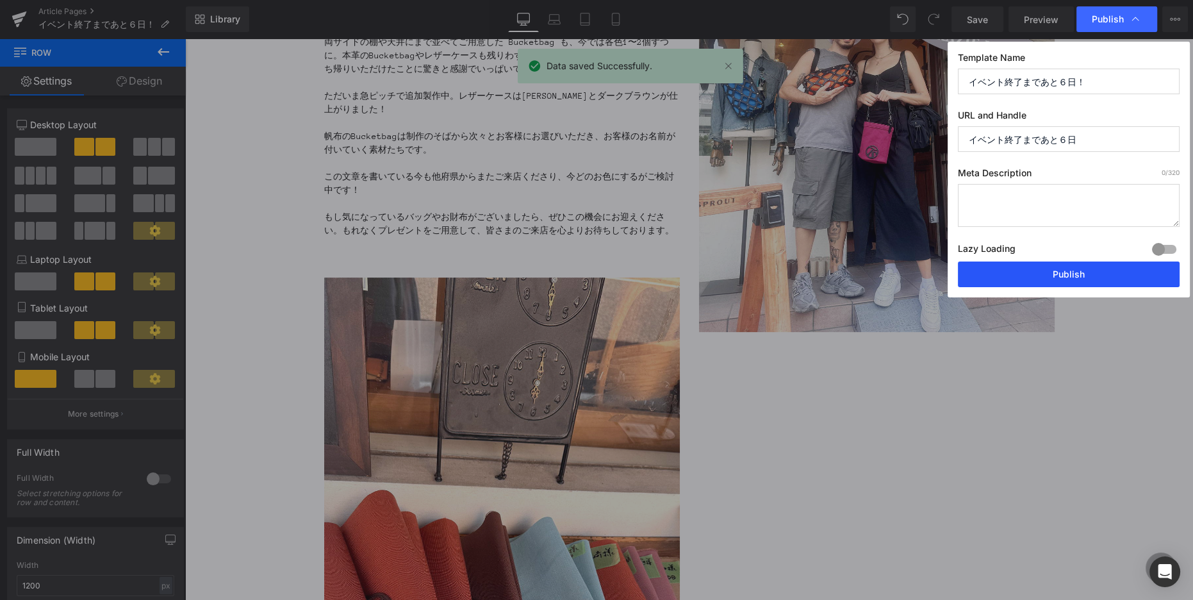
click at [1078, 271] on button "Publish" at bounding box center [1069, 274] width 222 height 26
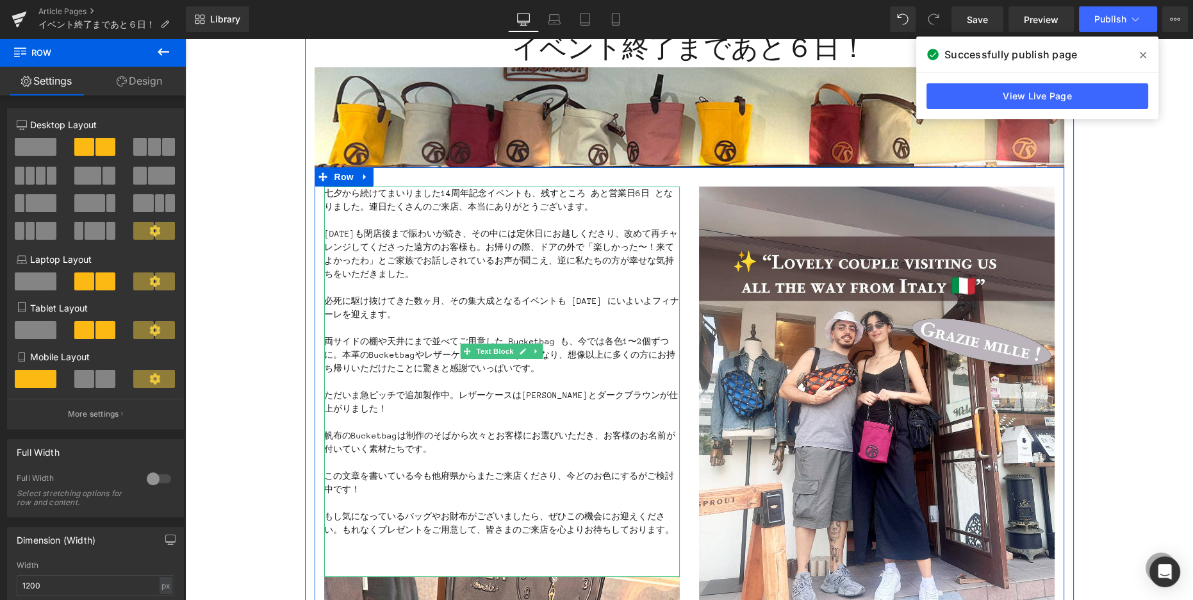
scroll to position [127, 0]
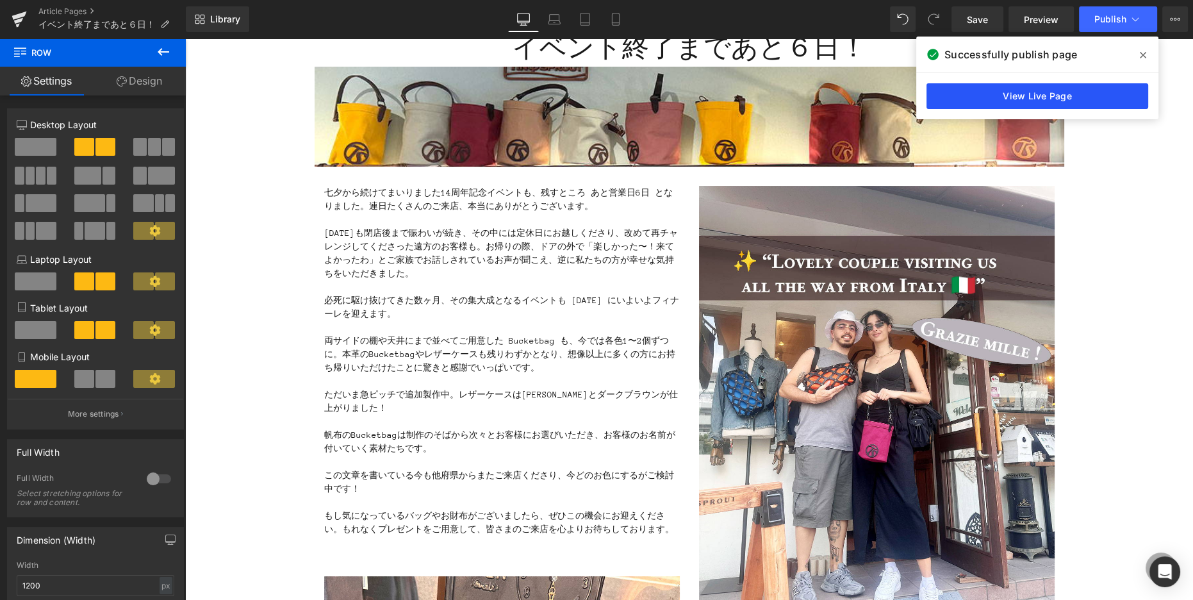
click at [1040, 94] on link "View Live Page" at bounding box center [1038, 96] width 222 height 26
